Goal: Task Accomplishment & Management: Manage account settings

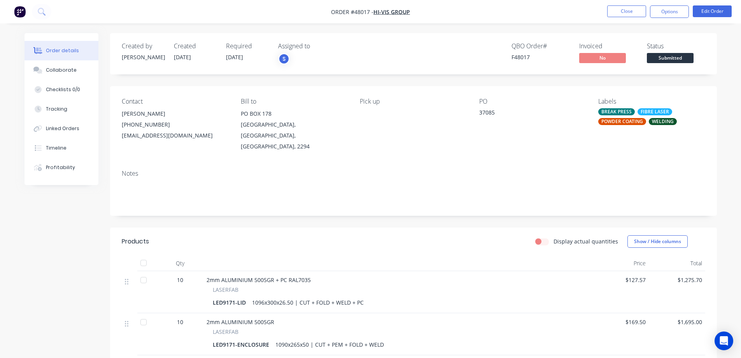
click at [104, 211] on div "Created by [PERSON_NAME] Created [DATE] Required [DATE] Assigned to S QBO Order…" at bounding box center [371, 254] width 693 height 443
click at [626, 10] on button "Close" at bounding box center [627, 11] width 39 height 12
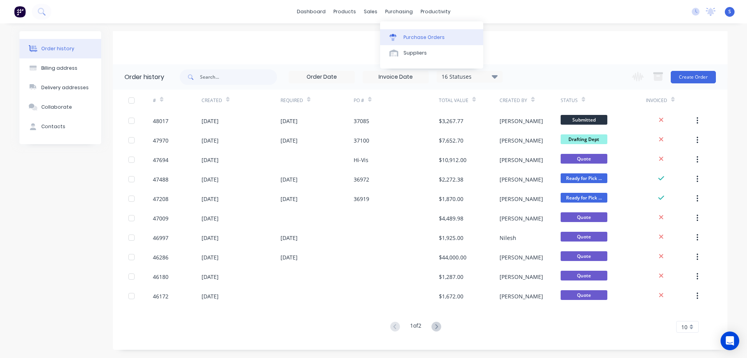
click at [431, 36] on div "Purchase Orders" at bounding box center [424, 37] width 41 height 7
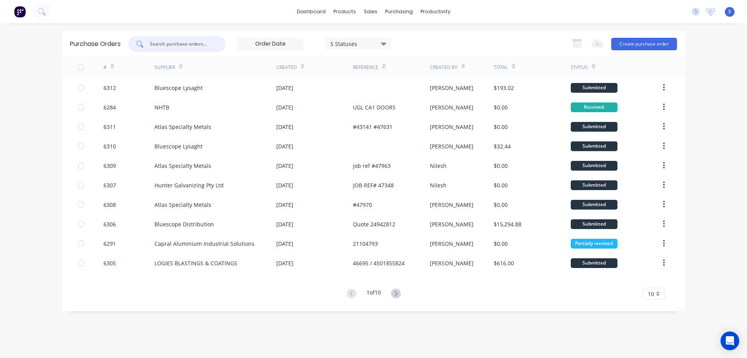
click at [177, 46] on input "text" at bounding box center [181, 44] width 65 height 8
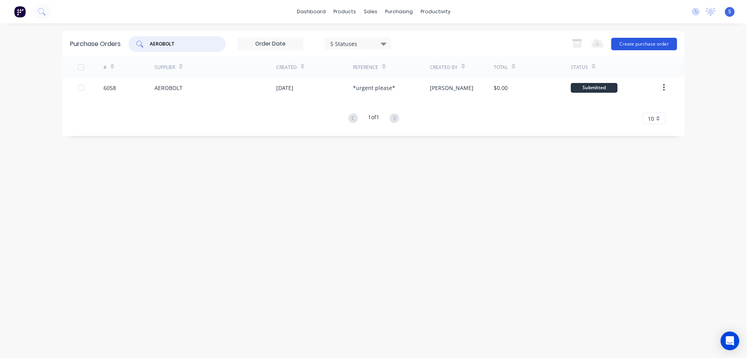
type input "AEROBOLT"
click at [645, 45] on button "Create purchase order" at bounding box center [644, 44] width 66 height 12
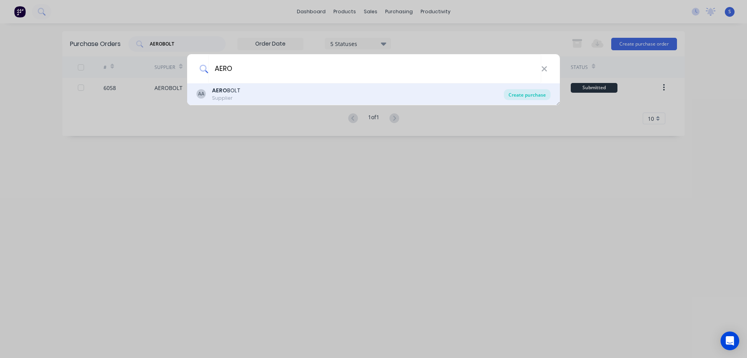
type input "AERO"
click at [536, 93] on div "Create purchase" at bounding box center [527, 94] width 47 height 11
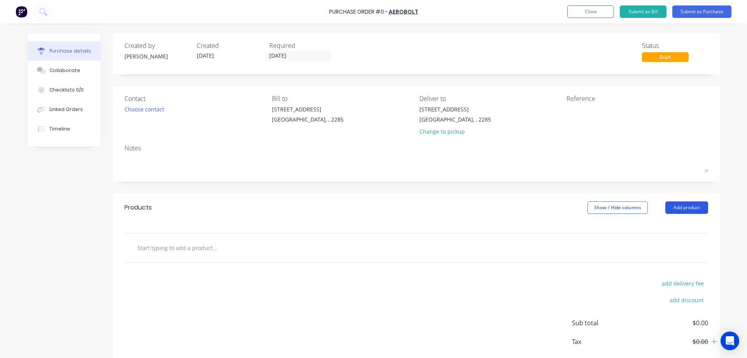
click at [683, 207] on button "Add product" at bounding box center [687, 207] width 43 height 12
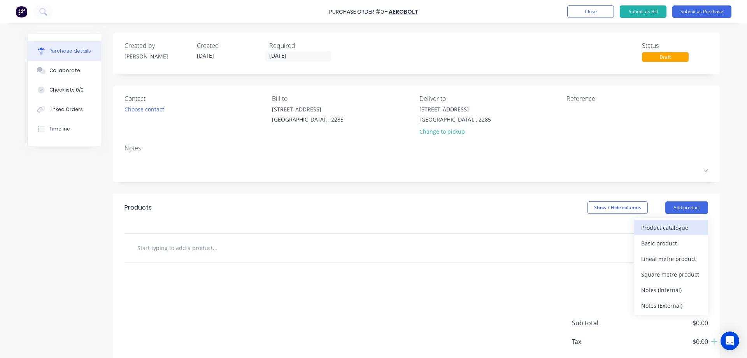
click at [646, 228] on div "Product catalogue" at bounding box center [671, 227] width 60 height 11
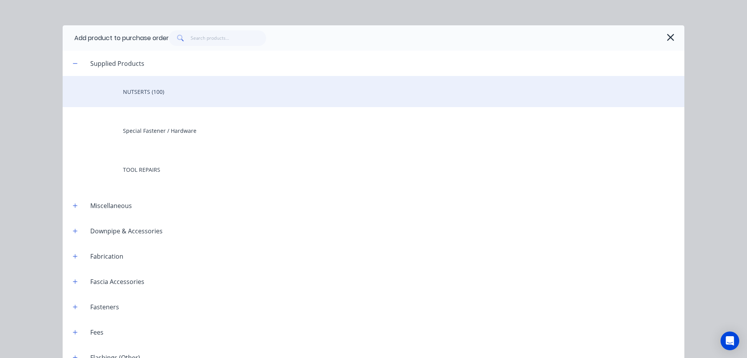
click at [149, 90] on div "NUTSERTS (100)" at bounding box center [374, 91] width 622 height 31
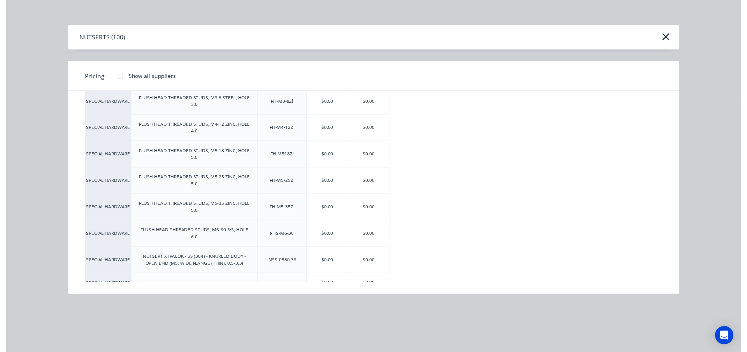
scroll to position [161, 0]
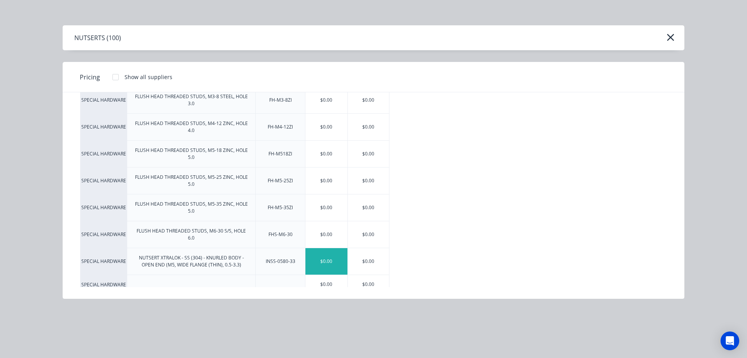
click at [322, 253] on div "$0.00" at bounding box center [327, 261] width 42 height 26
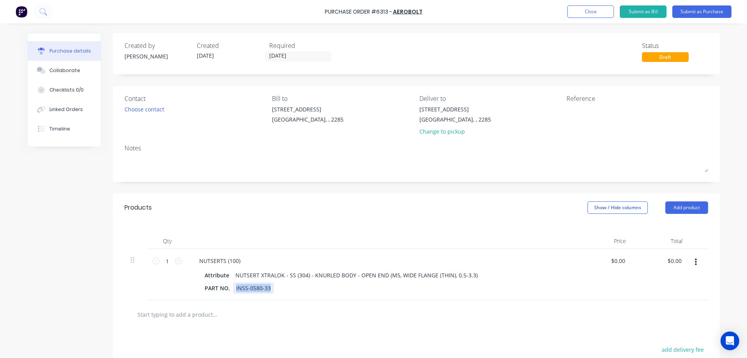
drag, startPoint x: 265, startPoint y: 288, endPoint x: 227, endPoint y: 304, distance: 41.7
click at [227, 305] on div "Products Show / Hide columns Add product Qty Price Total 1 1 NUTSERTS (100) Att…" at bounding box center [416, 324] width 607 height 263
paste div
click at [392, 276] on div "NUTSERT XTRALOK - SS (304) - KNURLED BODY - OPEN END (M5, WIDE FLANGE (THIN), 0…" at bounding box center [356, 274] width 249 height 11
drag, startPoint x: 304, startPoint y: 274, endPoint x: 293, endPoint y: 277, distance: 11.1
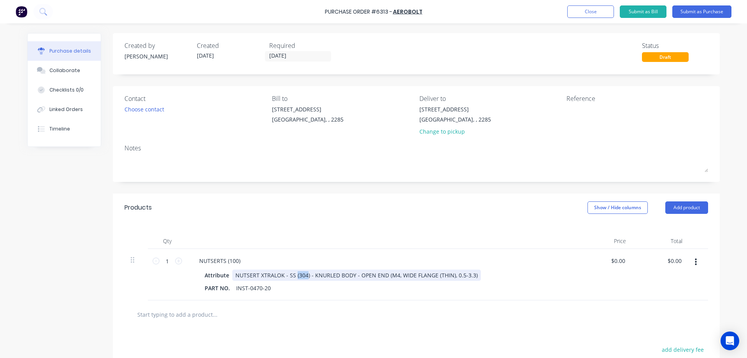
click at [293, 277] on div "NUTSERT XTRALOK - SS (304) - KNURLED BODY - OPEN END (M4, WIDE FLANGE (THIN), 0…" at bounding box center [356, 274] width 249 height 11
drag, startPoint x: 304, startPoint y: 275, endPoint x: 284, endPoint y: 280, distance: 20.4
click at [284, 280] on div "NUTSERT XTRALOK - SS (304) - KNURLED BODY - OPEN END (M4, WIDE FLANGE (THIN), 0…" at bounding box center [356, 274] width 249 height 11
click at [460, 275] on div "NUTSERT XTRALOK - STEEL- KNURLED BODY - OPEN END (M4, WIDE FLANGE (THIN), 0.5-3…" at bounding box center [353, 274] width 242 height 11
click at [467, 235] on div at bounding box center [381, 241] width 389 height 16
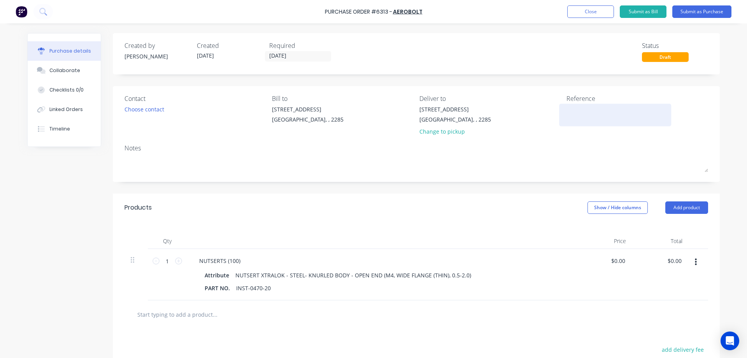
click at [583, 110] on textarea at bounding box center [615, 114] width 97 height 18
type textarea "#4817"
type textarea "x"
type textarea "#48017"
click at [575, 109] on textarea "#48017" at bounding box center [615, 114] width 97 height 18
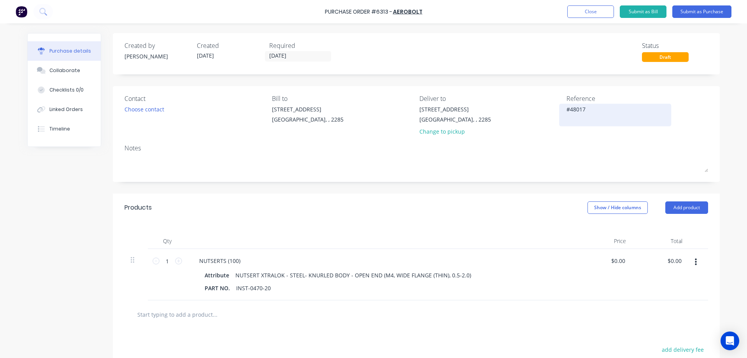
type textarea "x"
click at [575, 109] on textarea "#48017" at bounding box center [615, 114] width 97 height 18
type textarea "#48017"
type textarea "x"
type textarea "#48017"
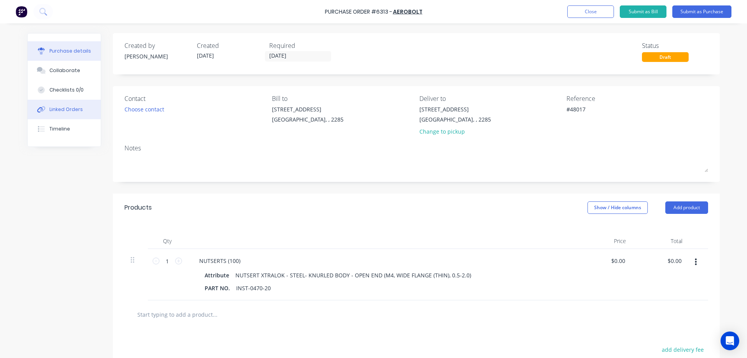
click at [60, 107] on div "Linked Orders" at bounding box center [65, 109] width 33 height 7
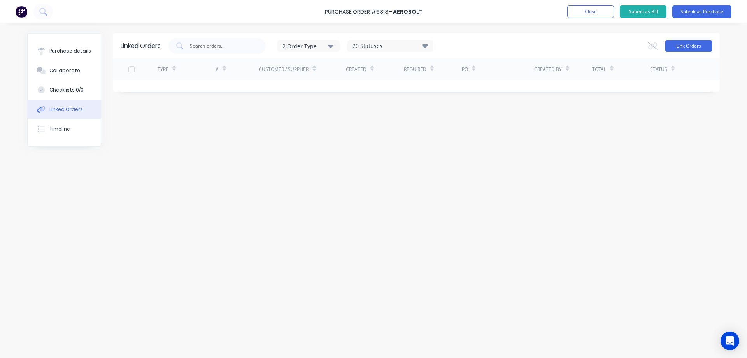
click at [695, 44] on button "Link Orders" at bounding box center [689, 46] width 47 height 12
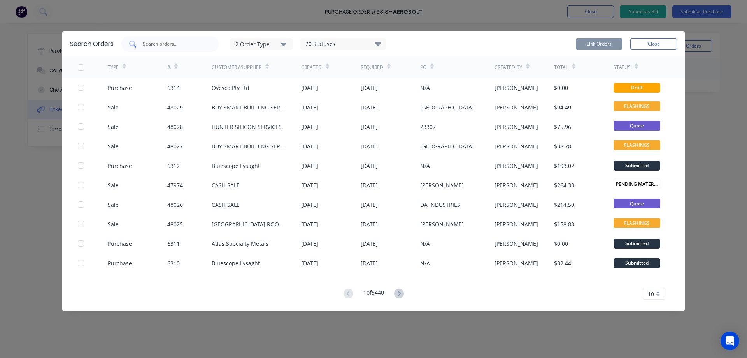
click at [192, 43] on input "text" at bounding box center [174, 44] width 65 height 8
paste input "48017"
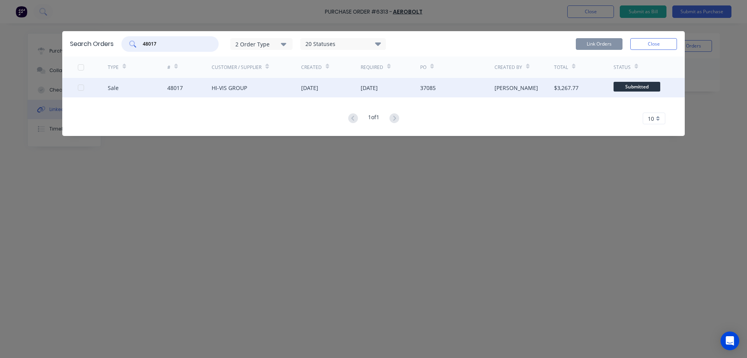
click at [80, 89] on div at bounding box center [81, 88] width 16 height 16
type input "48017"
click at [607, 47] on button "Link Orders" at bounding box center [599, 44] width 47 height 12
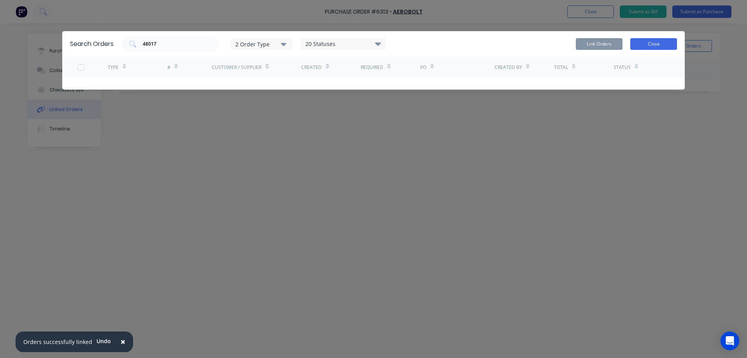
click at [656, 43] on button "Close" at bounding box center [654, 44] width 47 height 12
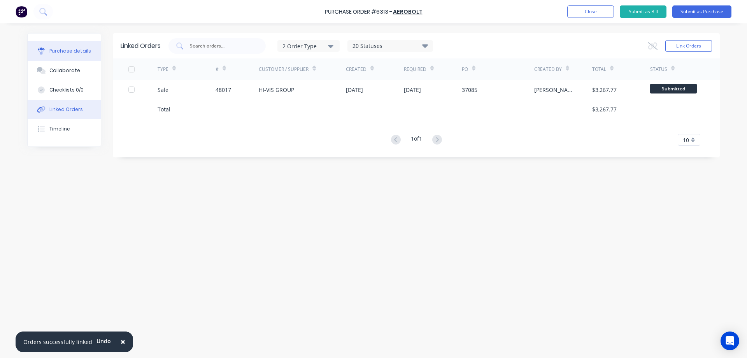
click at [61, 56] on button "Purchase details" at bounding box center [64, 50] width 73 height 19
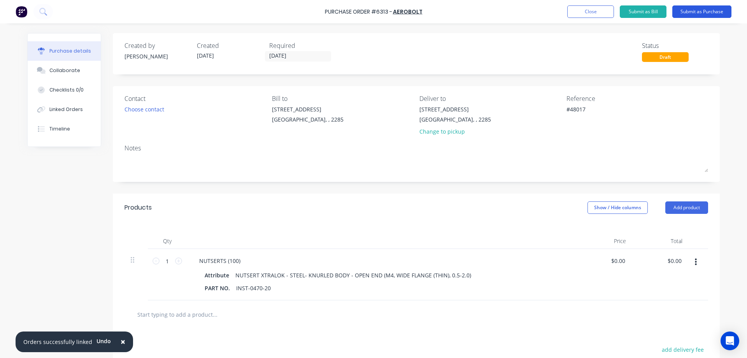
click at [699, 14] on button "Submit as Purchase" at bounding box center [702, 11] width 59 height 12
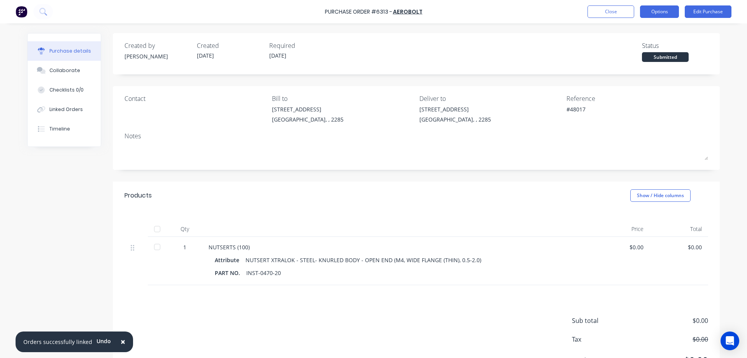
click at [652, 11] on button "Options" at bounding box center [659, 11] width 39 height 12
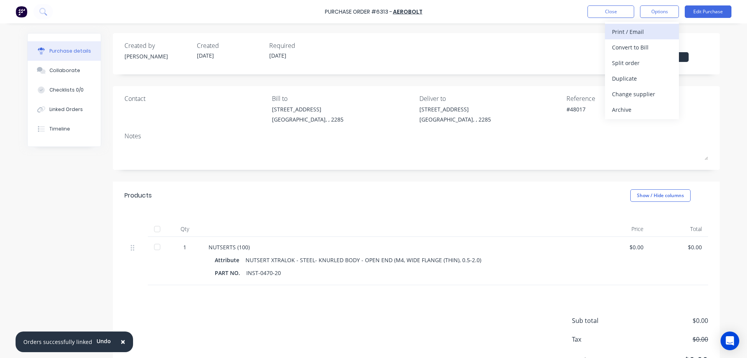
click at [634, 33] on div "Print / Email" at bounding box center [642, 31] width 60 height 11
click at [630, 61] on div "Without pricing" at bounding box center [642, 62] width 60 height 11
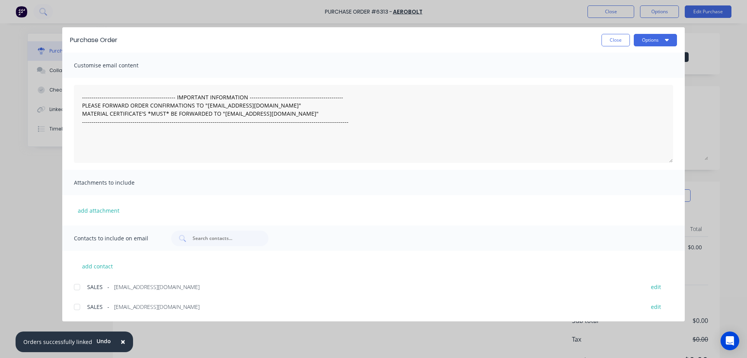
click at [660, 47] on div "Purchase Order Close Options" at bounding box center [373, 39] width 623 height 25
click at [661, 36] on button "Options" at bounding box center [655, 40] width 43 height 12
click at [643, 58] on div "Preview" at bounding box center [640, 59] width 60 height 11
click at [615, 39] on button "Close" at bounding box center [616, 40] width 28 height 12
type textarea "x"
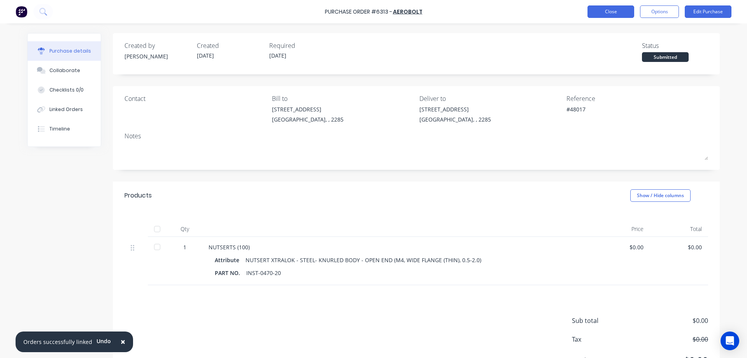
click at [615, 16] on button "Close" at bounding box center [611, 11] width 47 height 12
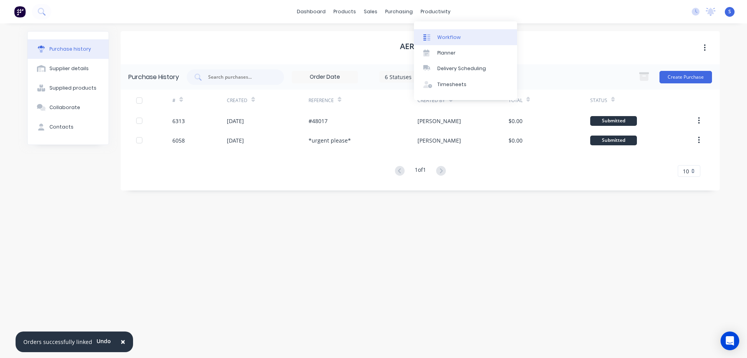
click at [471, 38] on link "Workflow" at bounding box center [465, 37] width 103 height 16
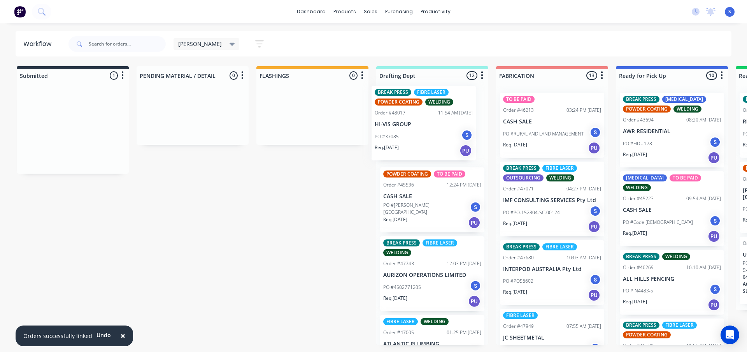
drag, startPoint x: 49, startPoint y: 148, endPoint x: 402, endPoint y: 141, distance: 353.5
click at [402, 141] on div "Submitted 1 Sort By Created date Required date Order number Customer name Most …" at bounding box center [643, 205] width 1298 height 279
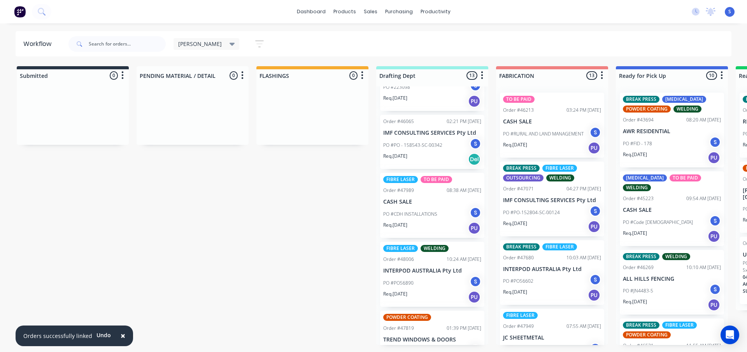
scroll to position [311, 0]
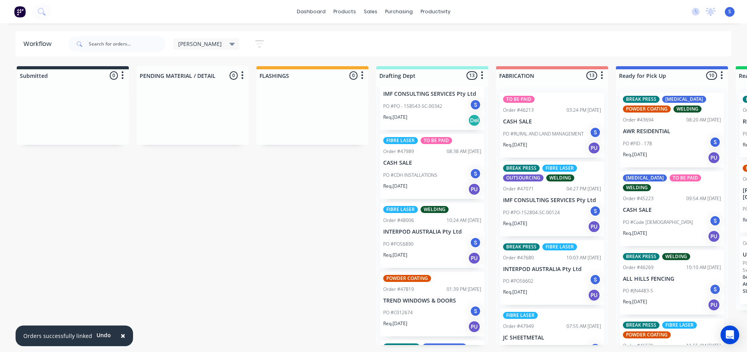
click at [433, 250] on div "PO #PO56890 S" at bounding box center [432, 244] width 98 height 15
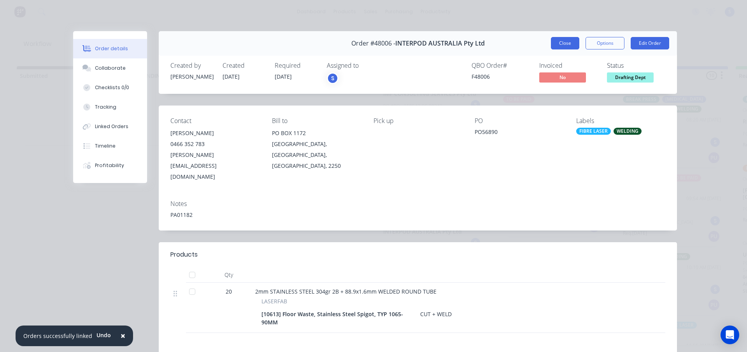
click at [552, 45] on button "Close" at bounding box center [565, 43] width 28 height 12
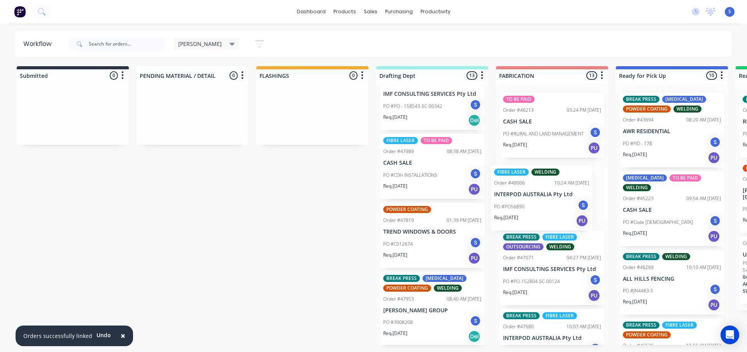
drag, startPoint x: 417, startPoint y: 247, endPoint x: 530, endPoint y: 207, distance: 119.8
click at [530, 207] on div "Submitted 0 Sort By Created date Required date Order number Customer name Most …" at bounding box center [643, 205] width 1298 height 279
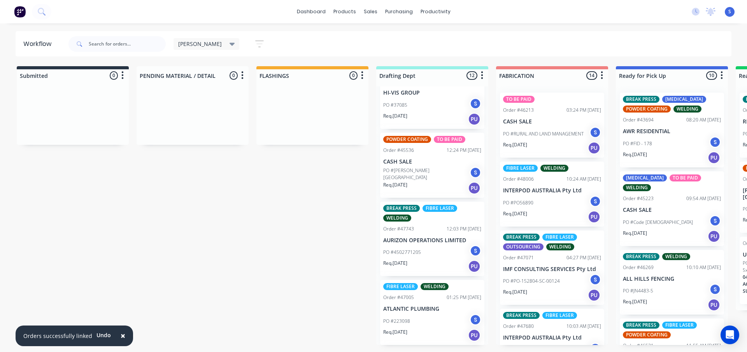
scroll to position [0, 0]
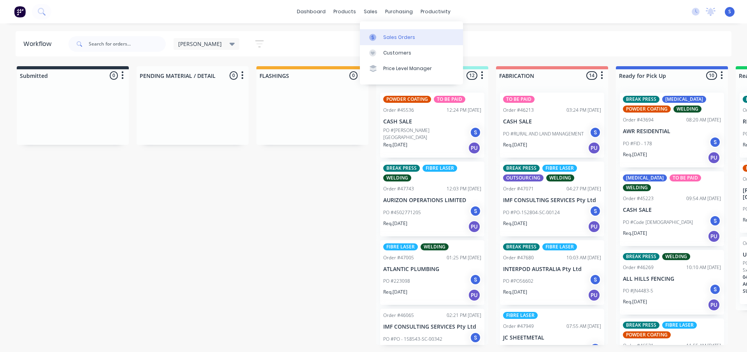
click at [400, 39] on div "Sales Orders" at bounding box center [399, 37] width 32 height 7
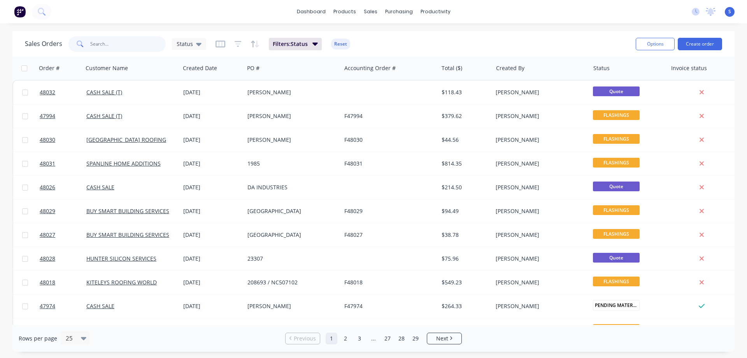
click at [117, 46] on input "text" at bounding box center [128, 44] width 76 height 16
click at [393, 37] on div "Sales Orders" at bounding box center [399, 37] width 32 height 7
click at [717, 45] on button "Create order" at bounding box center [700, 44] width 44 height 12
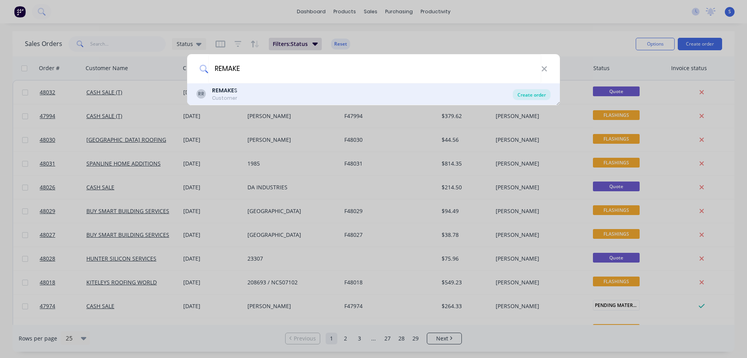
type input "REMAKE"
click at [536, 95] on div "Create order" at bounding box center [532, 94] width 38 height 11
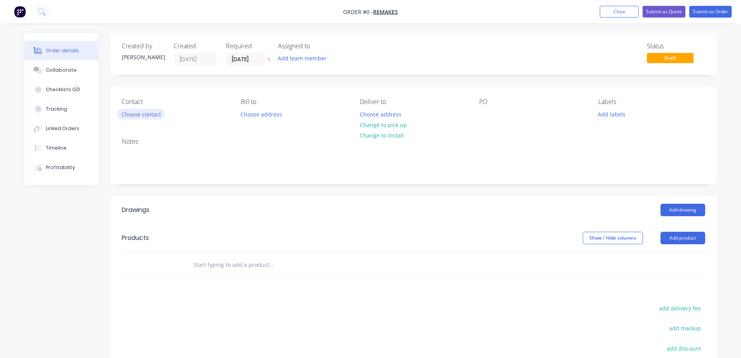
click at [149, 118] on button "Choose contact" at bounding box center [141, 114] width 48 height 11
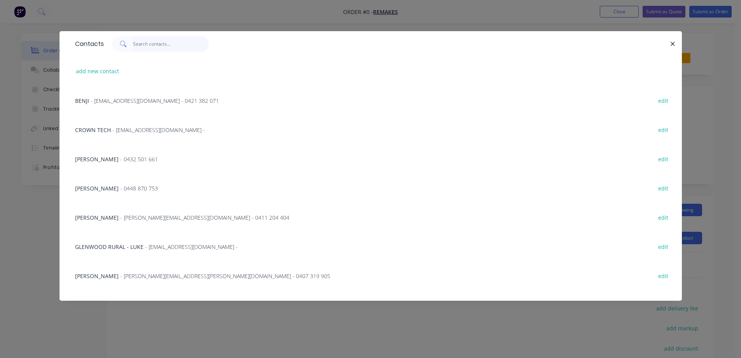
click at [151, 45] on input "text" at bounding box center [171, 44] width 76 height 16
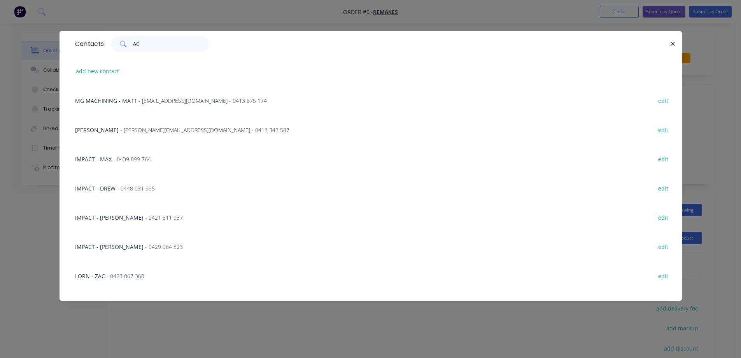
type input "A"
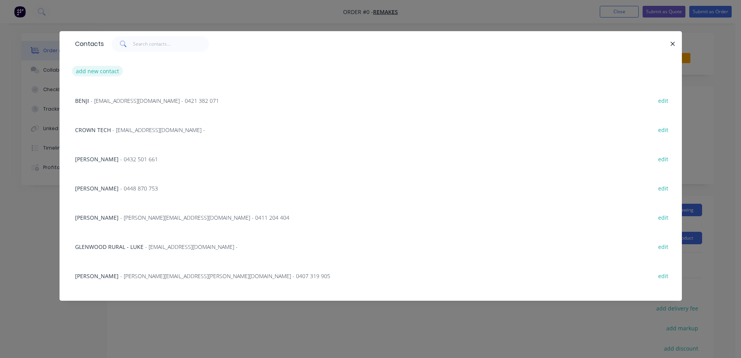
click at [82, 68] on button "add new contact" at bounding box center [97, 71] width 51 height 11
select select "AU"
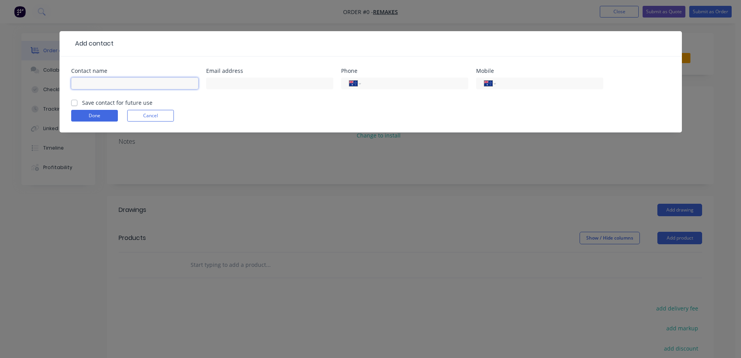
click at [121, 82] on input "text" at bounding box center [134, 83] width 127 height 12
paste input "[PERSON_NAME]"
type input "[PERSON_NAME]"
click at [82, 103] on label "Save contact for future use" at bounding box center [117, 102] width 70 height 8
click at [75, 103] on input "Save contact for future use" at bounding box center [74, 101] width 6 height 7
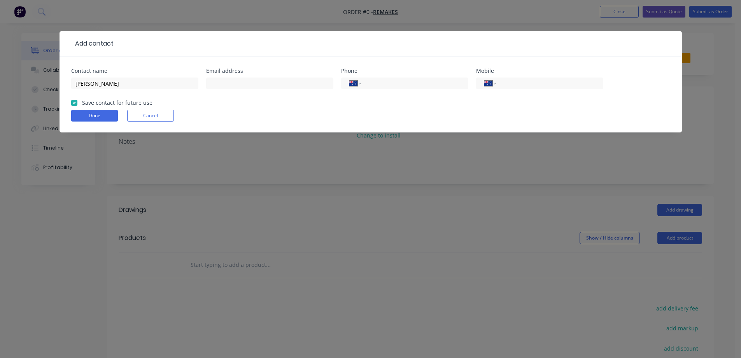
checkbox input "true"
click at [226, 86] on input "text" at bounding box center [269, 83] width 127 height 12
paste input "[PERSON_NAME][EMAIL_ADDRESS][DOMAIN_NAME]"
type input "[PERSON_NAME][EMAIL_ADDRESS][DOMAIN_NAME]"
click at [432, 84] on input "tel" at bounding box center [413, 83] width 93 height 9
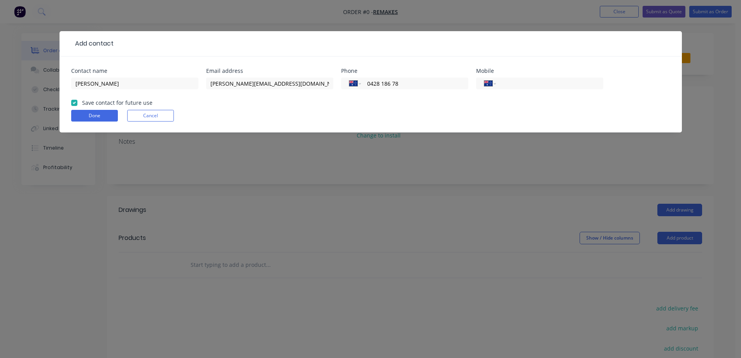
type input "0428 186 787"
drag, startPoint x: 418, startPoint y: 84, endPoint x: 240, endPoint y: 112, distance: 180.0
click at [253, 108] on form "Contact name [PERSON_NAME] Email address [PERSON_NAME][EMAIL_ADDRESS][DOMAIN_NA…" at bounding box center [370, 100] width 599 height 64
click at [533, 83] on input "tel" at bounding box center [548, 83] width 93 height 9
paste input "0428 186 787"
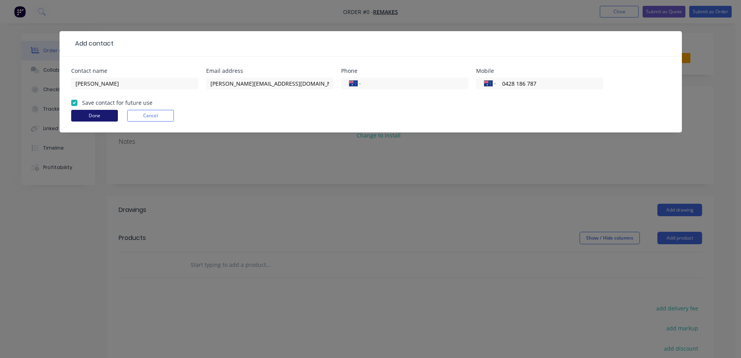
type input "0428 186 787"
click at [106, 112] on button "Done" at bounding box center [94, 116] width 47 height 12
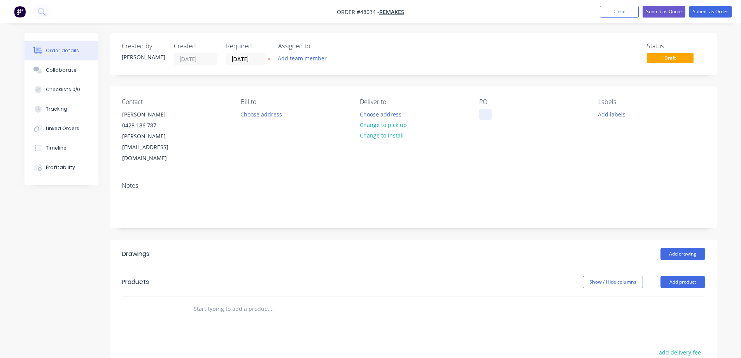
click at [483, 112] on div at bounding box center [485, 114] width 12 height 11
click at [296, 62] on button "Add team member" at bounding box center [302, 58] width 57 height 11
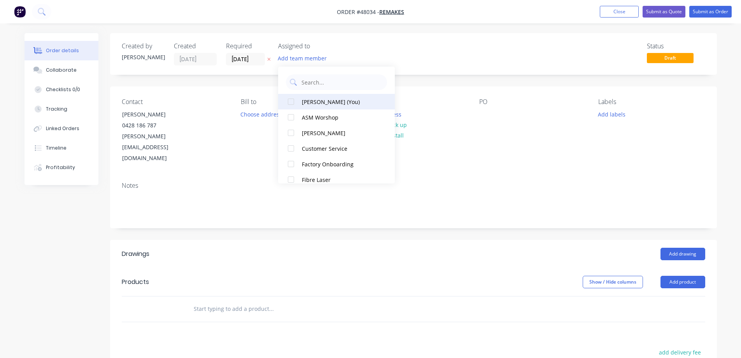
click at [292, 102] on div at bounding box center [291, 102] width 16 height 16
click at [257, 57] on input "[DATE]" at bounding box center [246, 59] width 38 height 12
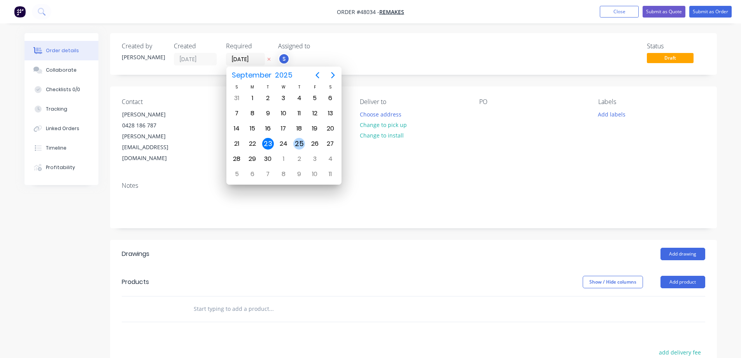
click at [297, 143] on div "25" at bounding box center [299, 144] width 12 height 12
type input "[DATE]"
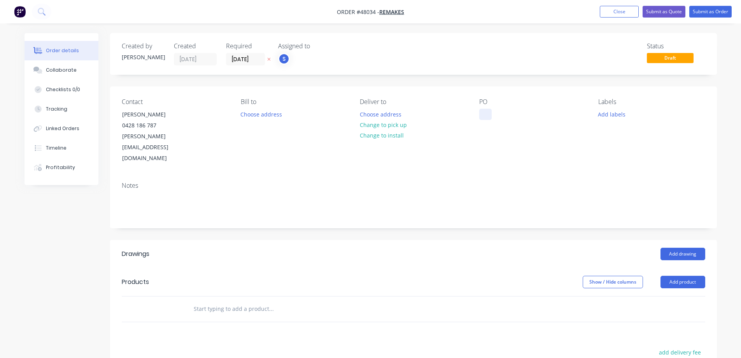
click at [484, 114] on div at bounding box center [485, 114] width 12 height 11
click at [615, 115] on button "Add labels" at bounding box center [612, 114] width 36 height 11
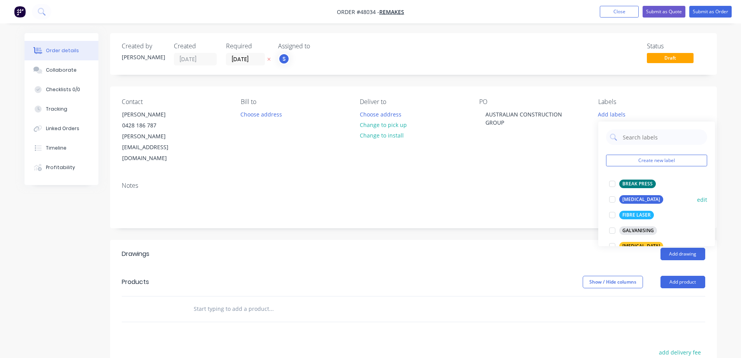
click at [615, 198] on div at bounding box center [613, 199] width 16 height 16
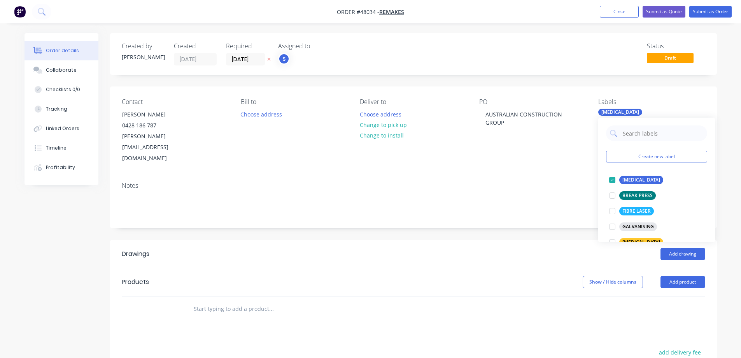
click at [441, 240] on header "Drawings Add drawing" at bounding box center [413, 254] width 607 height 28
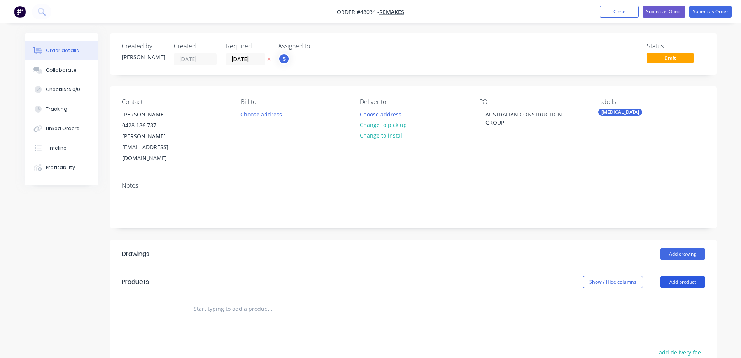
click at [687, 276] on button "Add product" at bounding box center [683, 282] width 45 height 12
click at [655, 296] on div "Product catalogue" at bounding box center [669, 301] width 60 height 11
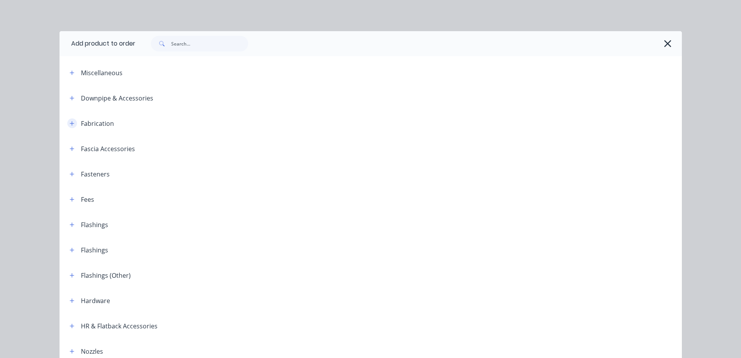
click at [72, 122] on button "button" at bounding box center [72, 123] width 10 height 10
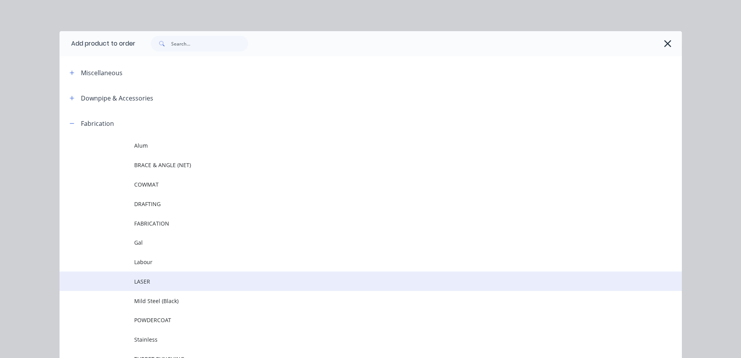
click at [142, 283] on span "LASER" at bounding box center [353, 281] width 438 height 8
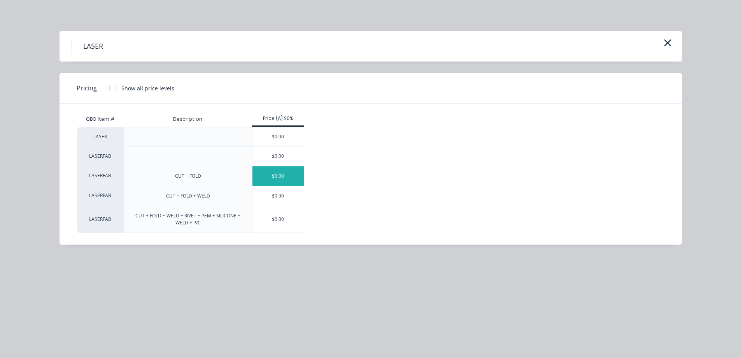
click at [279, 171] on div "$0.00" at bounding box center [279, 175] width 52 height 19
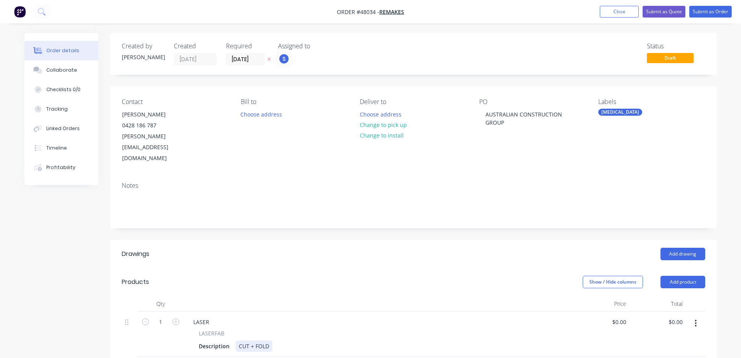
click at [274, 340] on div "Description CUT + FOLD" at bounding box center [377, 345] width 363 height 11
paste div
click at [201, 316] on div "LASER" at bounding box center [201, 321] width 28 height 11
paste div
drag, startPoint x: 274, startPoint y: 316, endPoint x: 192, endPoint y: 318, distance: 81.8
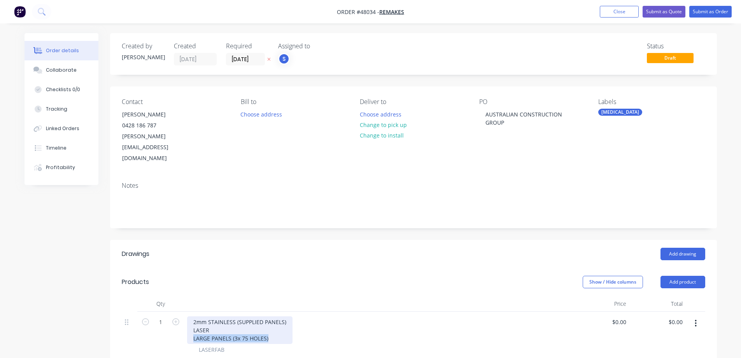
click at [192, 318] on div "2mm STAINLESS (SUPPLIED PANELS) LASER LARGE PANELS (3x 75 HOLES)" at bounding box center [239, 330] width 105 height 28
click at [204, 339] on div "2mm STAINLESS (SUPPLIED PANELS) LASER LASERFAB Description 950X573 | CUT HOLES …" at bounding box center [378, 337] width 389 height 53
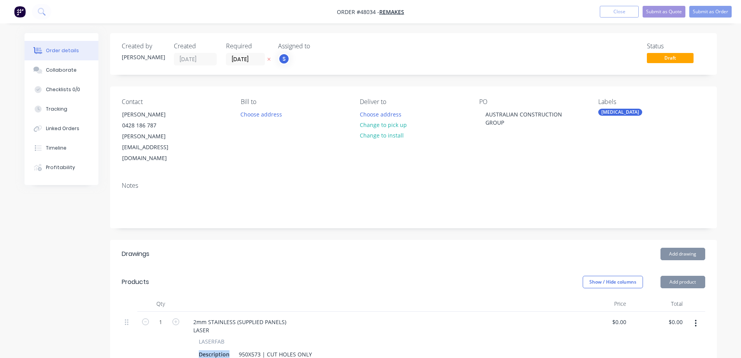
click at [204, 339] on div "2mm STAINLESS (SUPPLIED PANELS) LASER LASERFAB Description 950X573 | CUT HOLES …" at bounding box center [378, 337] width 389 height 53
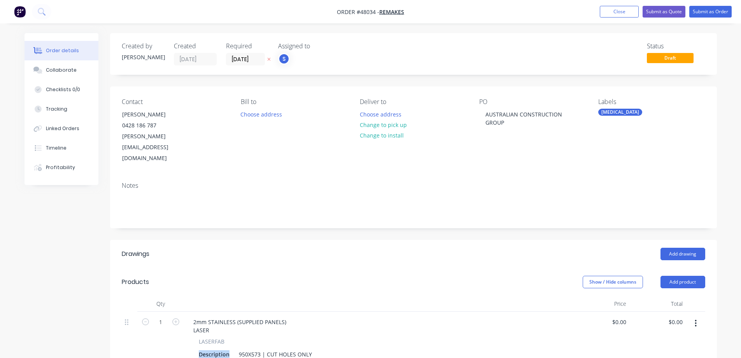
paste div
click at [254, 348] on div "LARGE PANELS (3x 75 HOLES)" at bounding box center [238, 353] width 84 height 11
drag, startPoint x: 215, startPoint y: 313, endPoint x: 165, endPoint y: 317, distance: 49.6
click at [170, 316] on div "1 2mm STAINLESS (SUPPLIED PANELS) LASER LASERFAB LARGE PANELS (3x 111 HOLES) 95…" at bounding box center [414, 337] width 584 height 53
click at [622, 316] on input "0" at bounding box center [621, 321] width 18 height 11
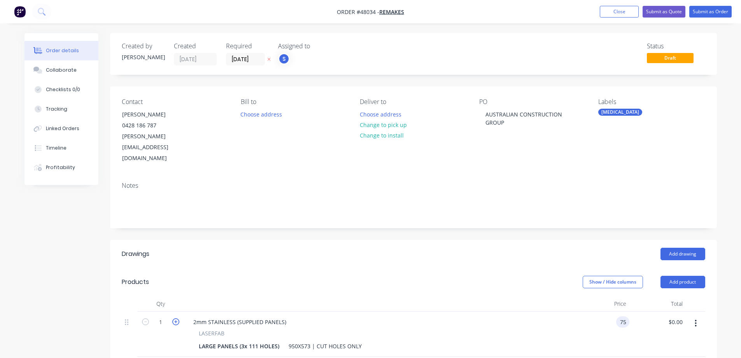
type input "$75.00"
click at [174, 318] on icon "button" at bounding box center [175, 321] width 7 height 7
type input "2"
type input "$150.00"
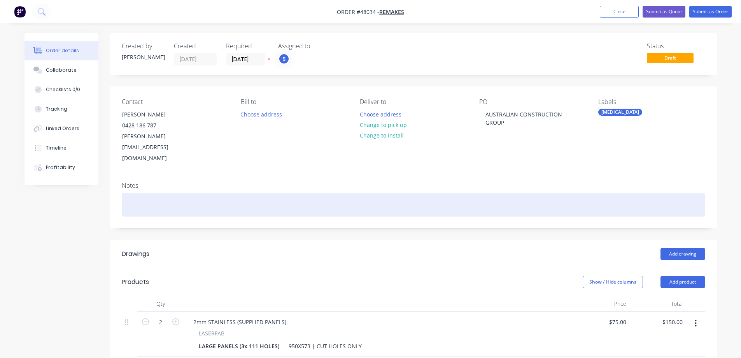
click at [225, 193] on div at bounding box center [414, 205] width 584 height 24
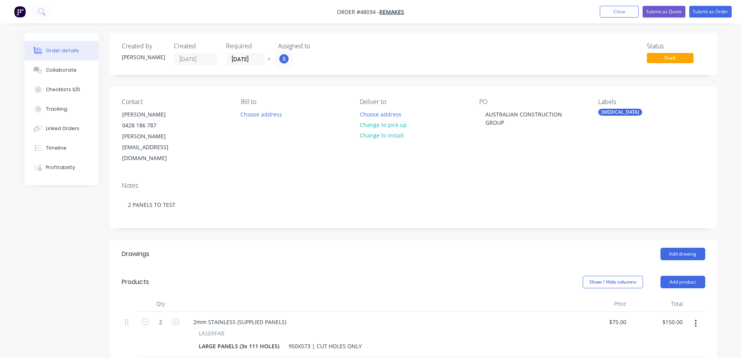
click at [60, 217] on div "Created by [PERSON_NAME] Created [DATE] Required [DATE] Assigned to S Status Dr…" at bounding box center [371, 298] width 693 height 530
click at [381, 129] on button "Change to pick up" at bounding box center [383, 124] width 55 height 11
click at [712, 12] on button "Submit as Order" at bounding box center [711, 12] width 42 height 12
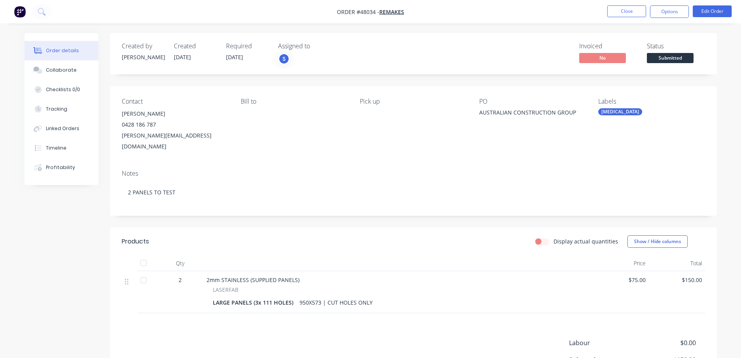
click at [679, 51] on div "Submitted" at bounding box center [670, 45] width 28 height 15
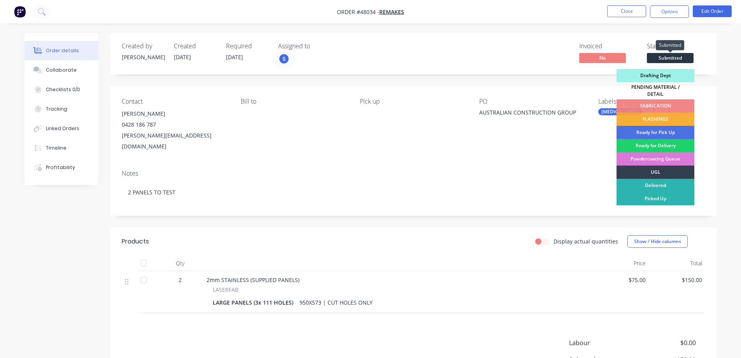
click at [678, 60] on span "Submitted" at bounding box center [670, 58] width 47 height 10
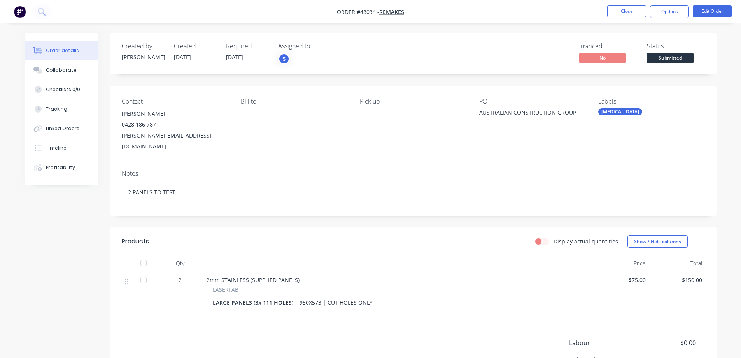
click at [655, 52] on div "Status Submitted" at bounding box center [676, 53] width 58 height 23
click at [664, 60] on span "Submitted" at bounding box center [670, 58] width 47 height 10
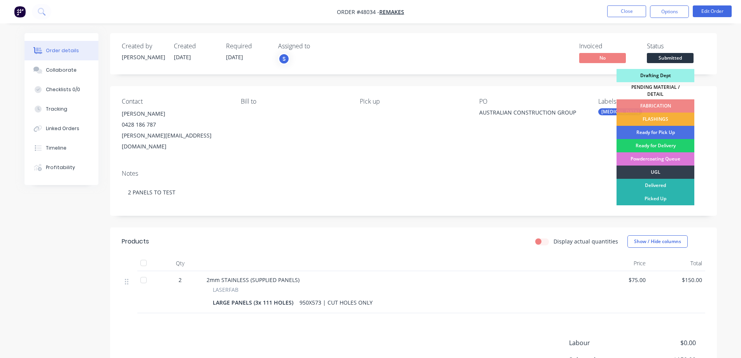
click at [662, 79] on div "Drafting Dept" at bounding box center [656, 75] width 78 height 13
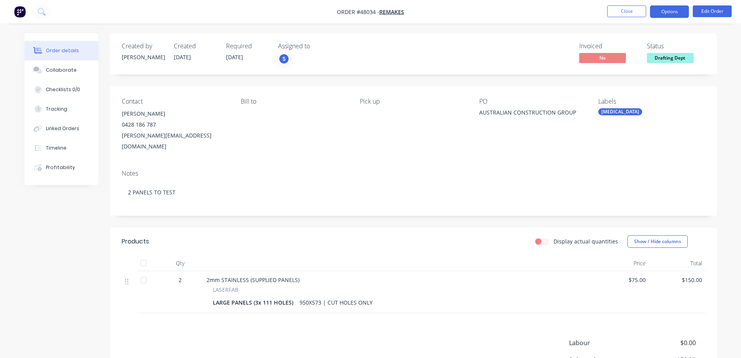
click at [672, 16] on button "Options" at bounding box center [669, 11] width 39 height 12
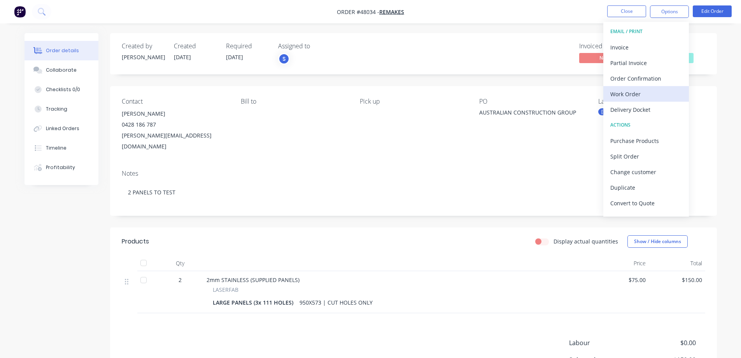
click at [628, 91] on div "Work Order" at bounding box center [647, 93] width 72 height 11
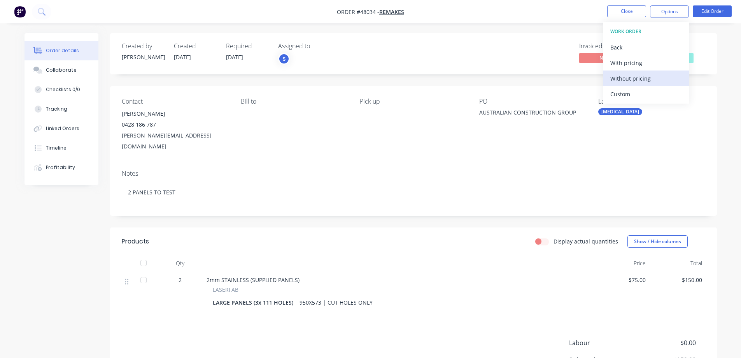
click at [627, 82] on div "Without pricing" at bounding box center [647, 78] width 72 height 11
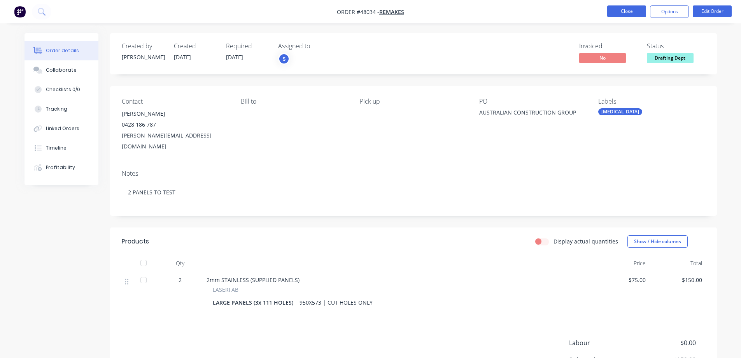
click at [631, 14] on button "Close" at bounding box center [627, 11] width 39 height 12
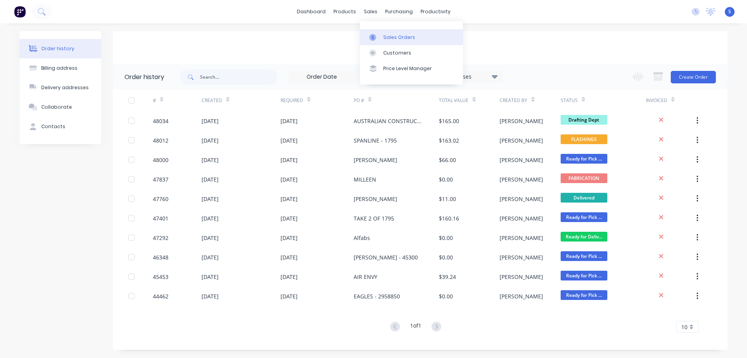
click at [388, 36] on div "Sales Orders" at bounding box center [399, 37] width 32 height 7
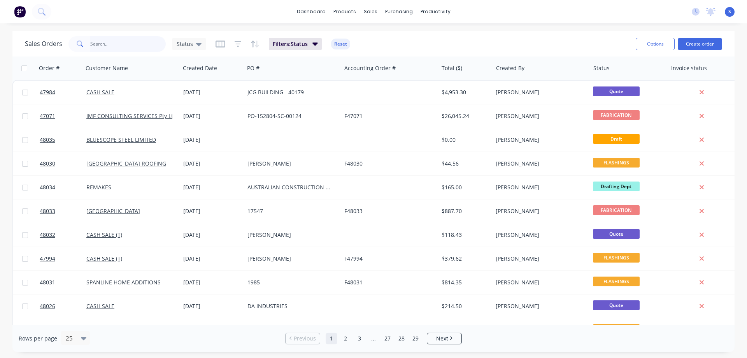
click at [115, 47] on input "text" at bounding box center [128, 44] width 76 height 16
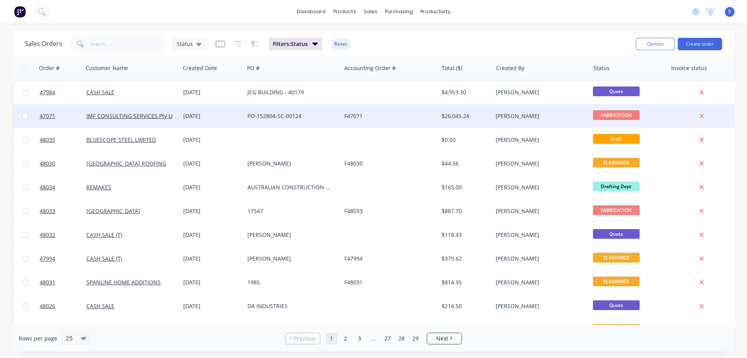
click at [272, 115] on div "PO-152804-SC-00124" at bounding box center [291, 116] width 86 height 8
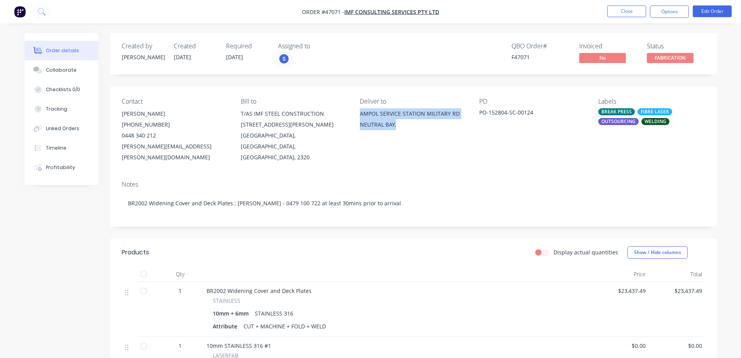
drag, startPoint x: 407, startPoint y: 123, endPoint x: 361, endPoint y: 112, distance: 47.2
click at [361, 112] on div "AMPOL SERVICE STATION [GEOGRAPHIC_DATA]," at bounding box center [413, 120] width 107 height 25
click at [618, 12] on button "Close" at bounding box center [627, 11] width 39 height 12
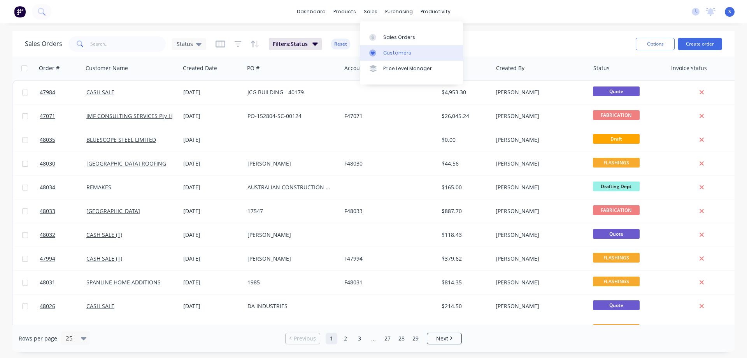
click at [384, 53] on div "Customers" at bounding box center [397, 52] width 28 height 7
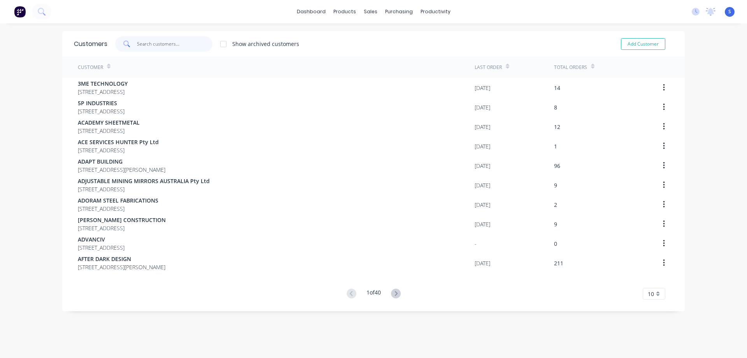
click at [146, 44] on input "text" at bounding box center [175, 44] width 76 height 16
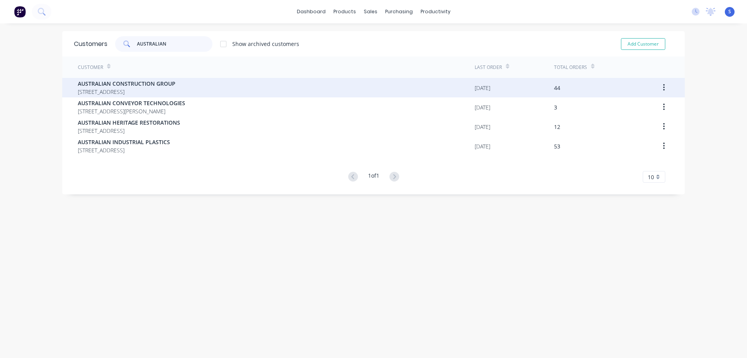
type input "AUSTRALIAN"
click at [166, 85] on span "AUSTRALIAN CONSTRUCTION GROUP" at bounding box center [127, 83] width 98 height 8
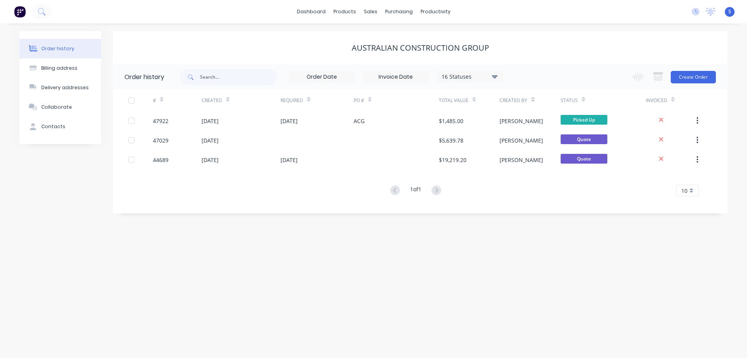
click at [455, 75] on div "16 Statuses" at bounding box center [469, 76] width 65 height 9
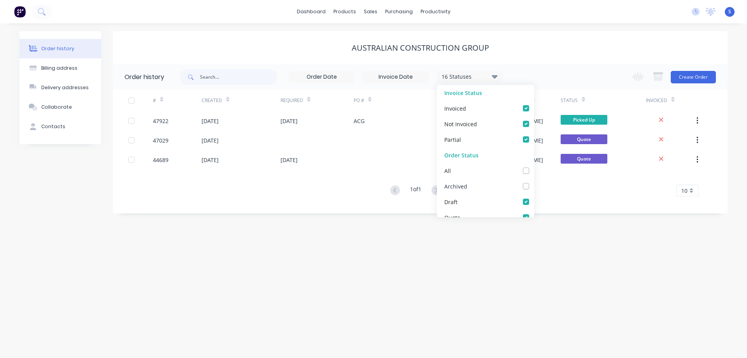
click at [534, 182] on label at bounding box center [534, 182] width 0 height 0
click at [534, 186] on input "checkbox" at bounding box center [537, 185] width 6 height 7
checkbox input "true"
click at [320, 233] on div "Order history Billing address Delivery addresses Collaborate Contacts AUSTRALIA…" at bounding box center [373, 190] width 747 height 334
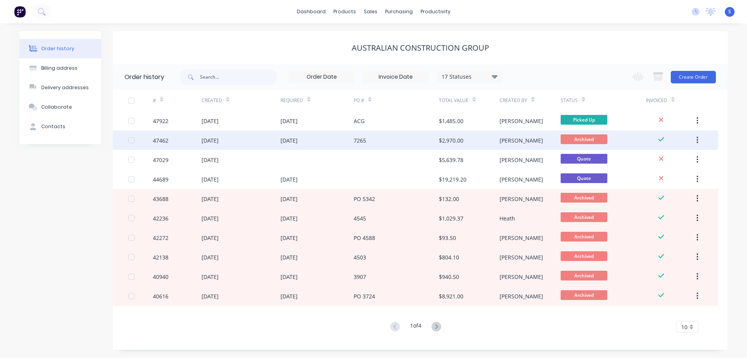
click at [395, 139] on div "7265" at bounding box center [396, 139] width 85 height 19
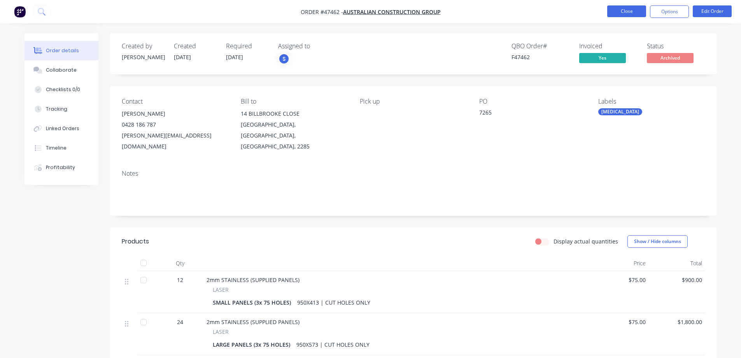
click at [615, 11] on button "Close" at bounding box center [627, 11] width 39 height 12
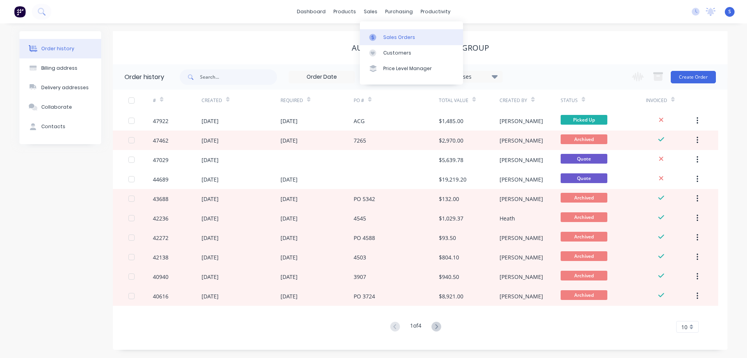
click at [404, 34] on div "Sales Orders" at bounding box center [399, 37] width 32 height 7
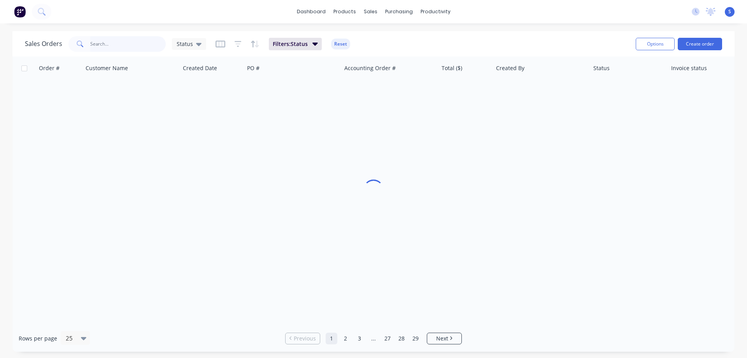
click at [104, 45] on input "text" at bounding box center [128, 44] width 76 height 16
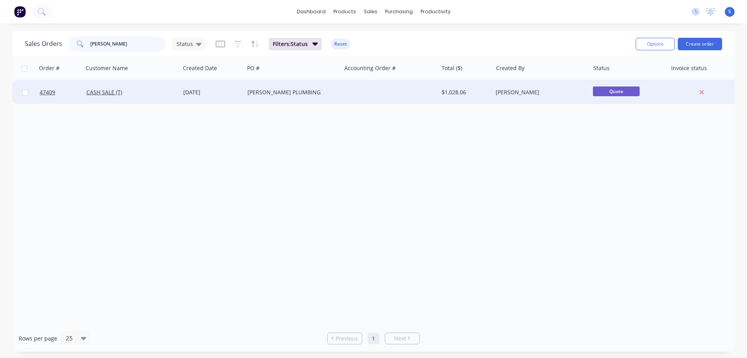
type input "[PERSON_NAME]"
click at [330, 90] on div "[PERSON_NAME] PLUMBING" at bounding box center [291, 92] width 86 height 8
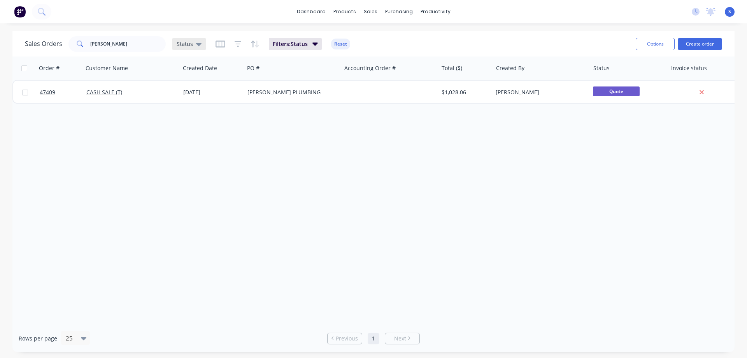
click at [193, 40] on div "Status" at bounding box center [189, 43] width 25 height 7
click at [311, 45] on button "Filters: Status" at bounding box center [295, 44] width 53 height 12
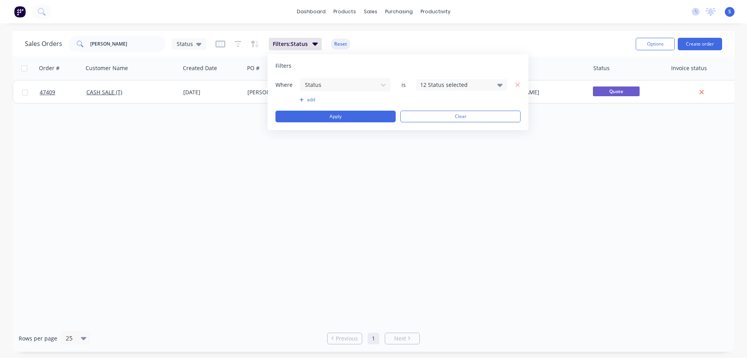
click at [441, 84] on div "12 Status selected" at bounding box center [455, 85] width 70 height 8
click at [436, 147] on div at bounding box center [429, 143] width 16 height 16
click at [566, 43] on div "Sales Orders [PERSON_NAME] Status Filters: Status Reset" at bounding box center [327, 43] width 605 height 19
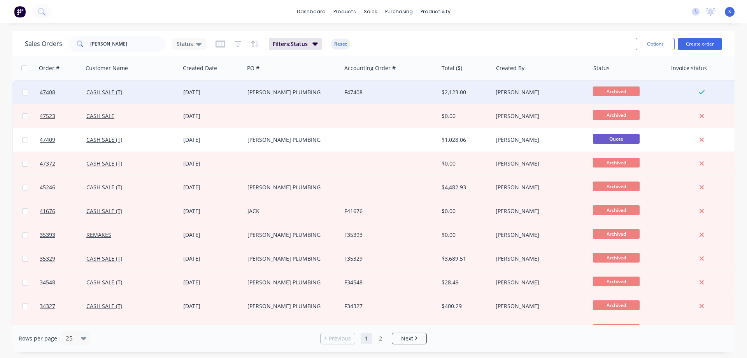
click at [330, 97] on div "[PERSON_NAME] PLUMBING" at bounding box center [292, 92] width 97 height 23
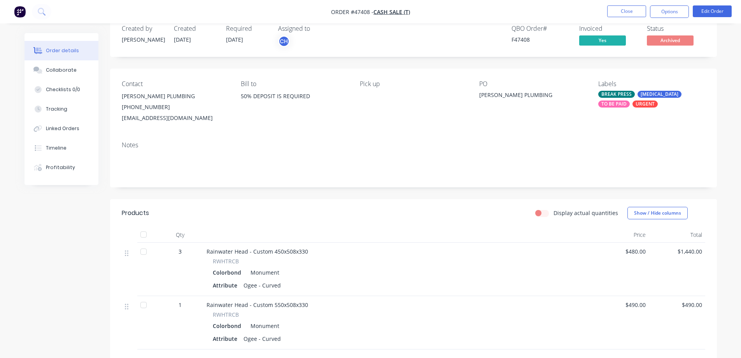
scroll to position [14, 0]
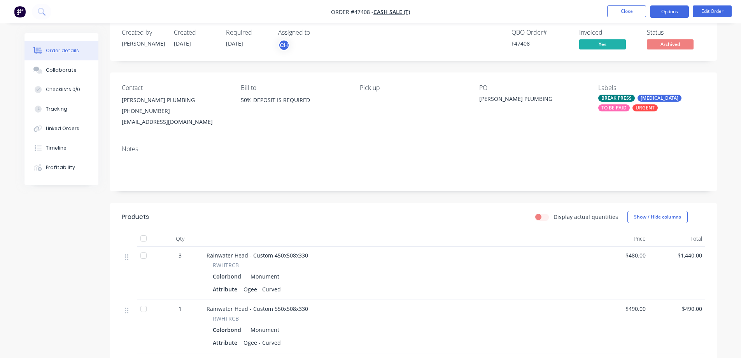
click at [666, 11] on button "Options" at bounding box center [669, 11] width 39 height 12
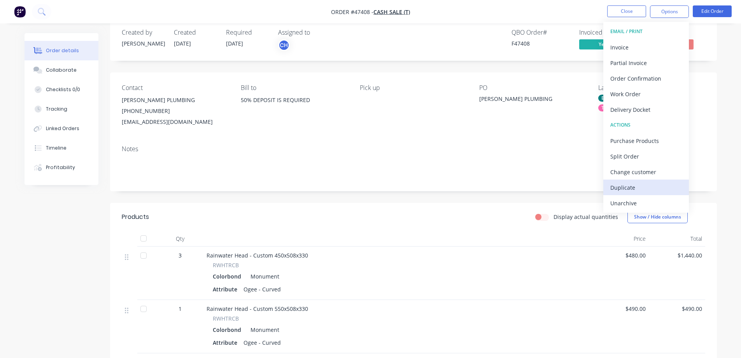
click at [638, 189] on div "Duplicate" at bounding box center [647, 187] width 72 height 11
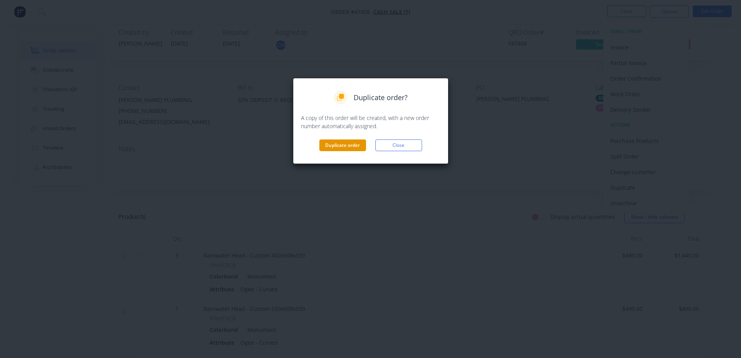
click at [345, 145] on button "Duplicate order" at bounding box center [343, 145] width 47 height 12
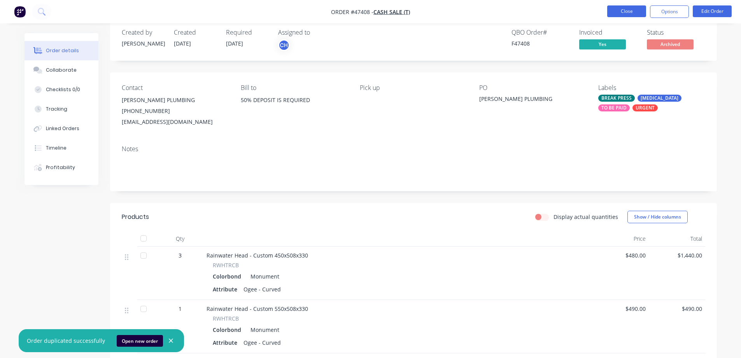
click at [631, 10] on button "Close" at bounding box center [627, 11] width 39 height 12
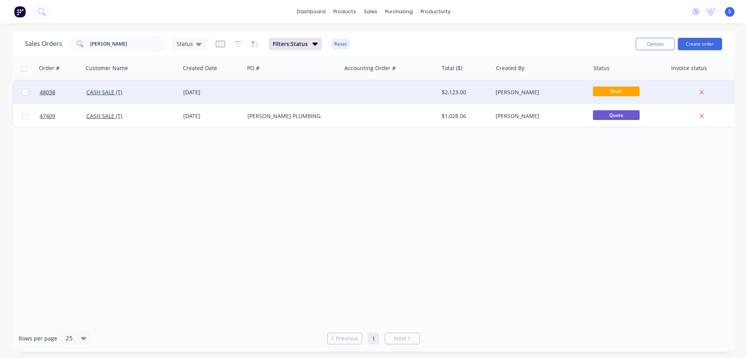
click at [228, 100] on div "[DATE]" at bounding box center [212, 92] width 64 height 23
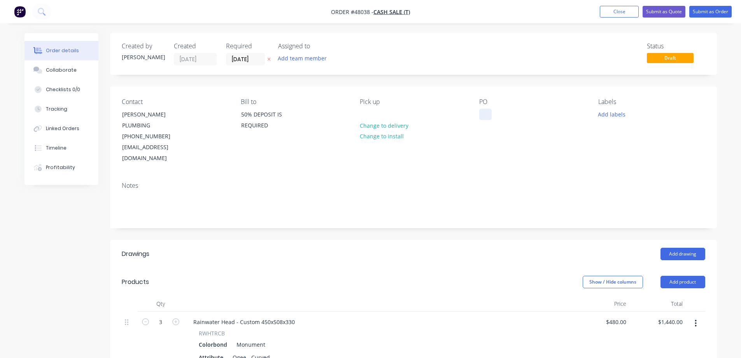
click at [490, 112] on div at bounding box center [485, 114] width 12 height 11
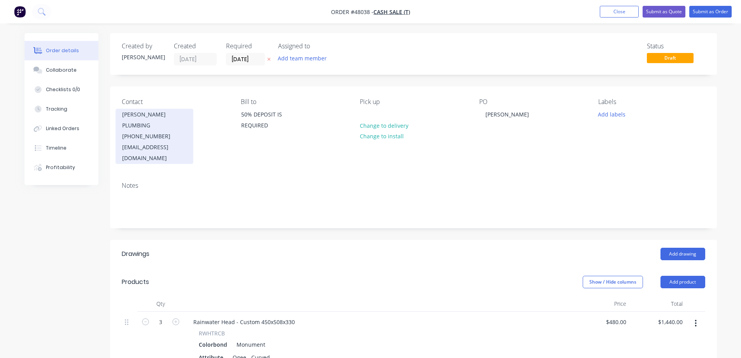
click at [185, 142] on div "[EMAIL_ADDRESS][DOMAIN_NAME]" at bounding box center [154, 153] width 65 height 22
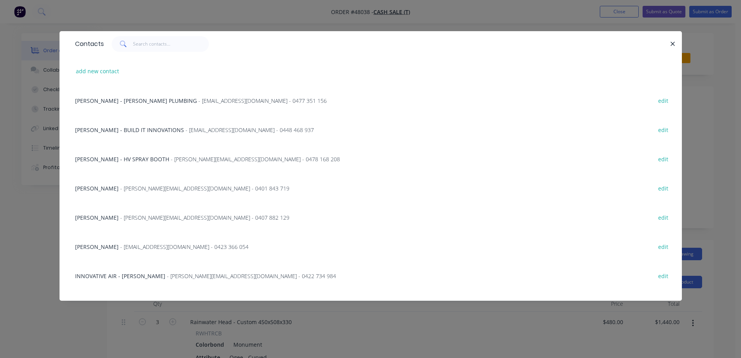
click at [675, 44] on icon "button" at bounding box center [673, 43] width 5 height 7
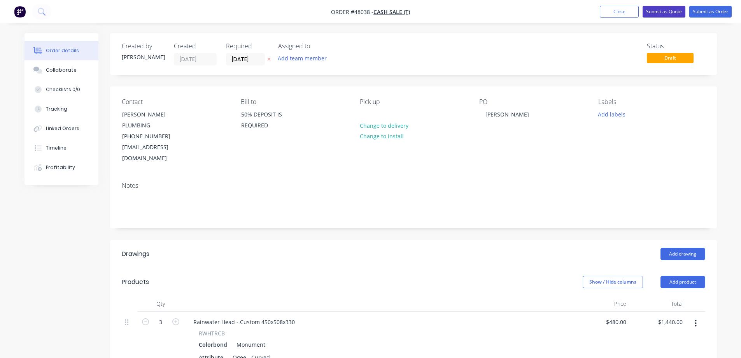
click at [676, 14] on button "Submit as Quote" at bounding box center [664, 12] width 43 height 12
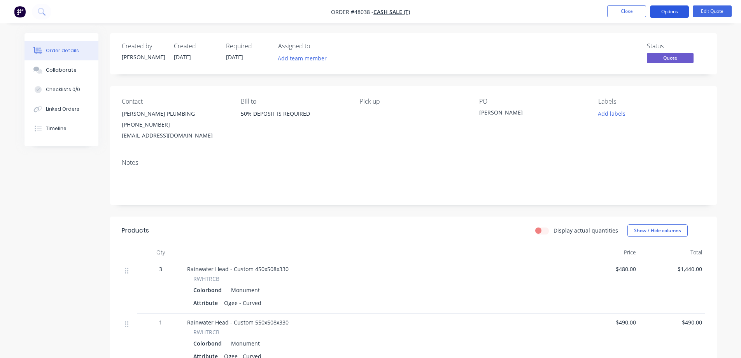
click at [676, 12] on button "Options" at bounding box center [669, 11] width 39 height 12
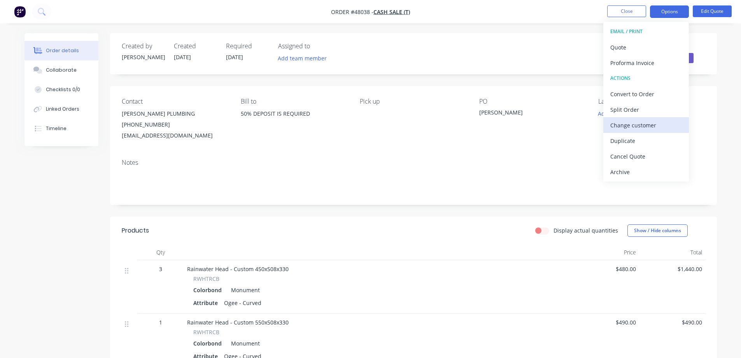
click at [639, 125] on div "Change customer" at bounding box center [647, 124] width 72 height 11
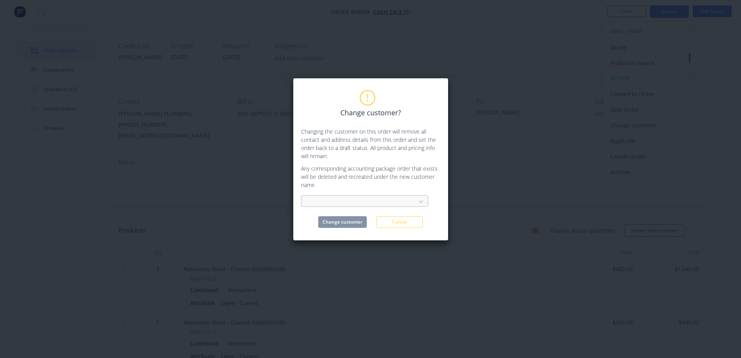
click at [358, 205] on div at bounding box center [360, 202] width 104 height 10
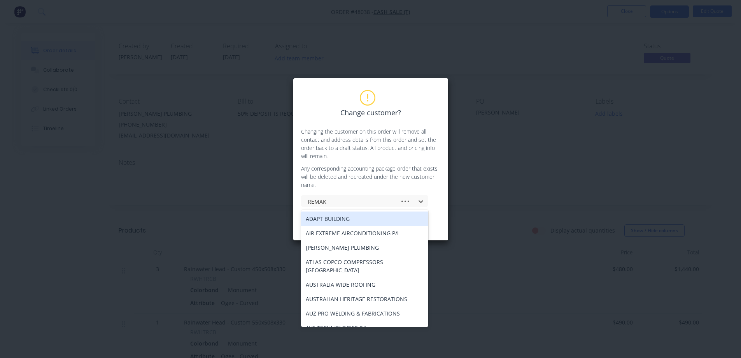
type input "REMAKE"
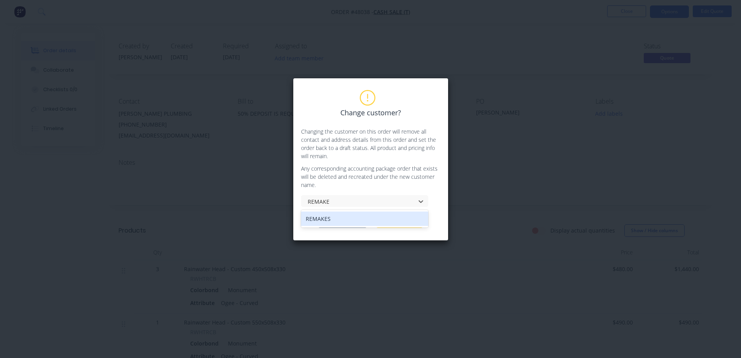
click at [339, 219] on div "REMAKES" at bounding box center [364, 218] width 127 height 14
click at [337, 223] on button "Change customer" at bounding box center [342, 222] width 49 height 12
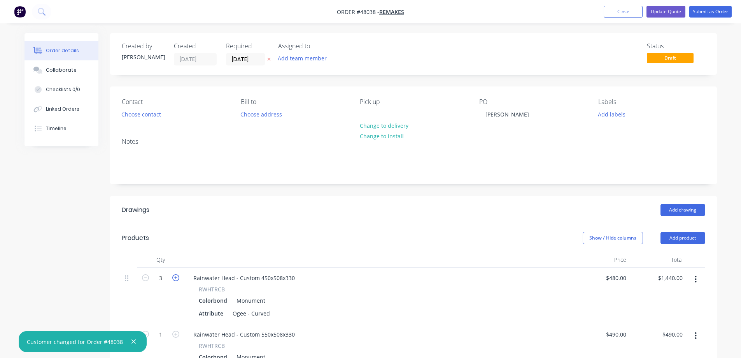
click at [175, 277] on icon "button" at bounding box center [175, 277] width 7 height 7
type input "4"
type input "$1,920.00"
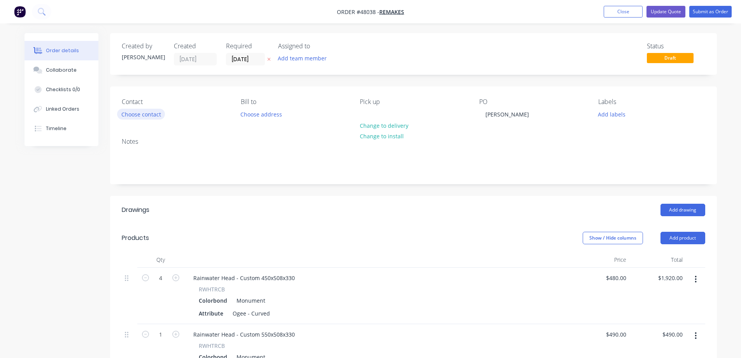
click at [149, 116] on button "Choose contact" at bounding box center [141, 114] width 48 height 11
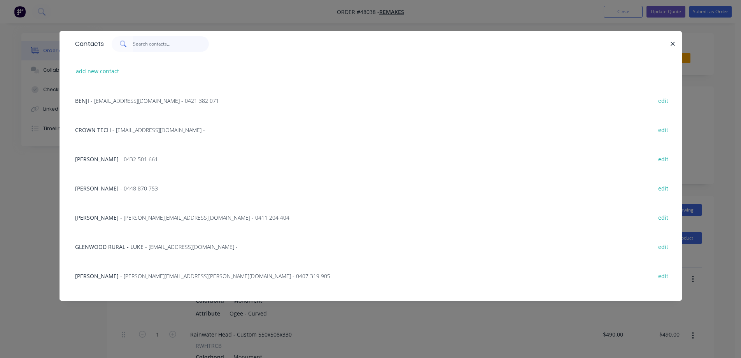
click at [142, 45] on input "text" at bounding box center [171, 44] width 76 height 16
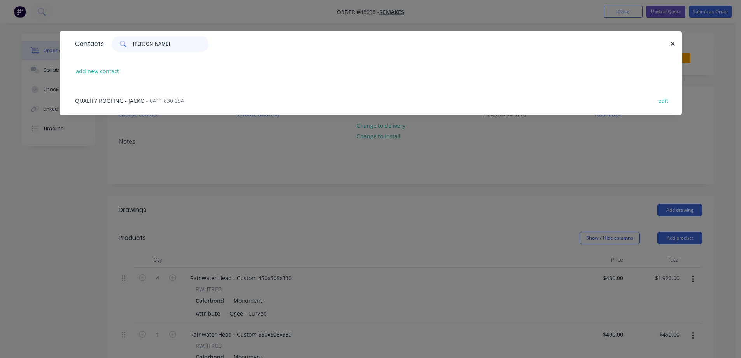
type input "J"
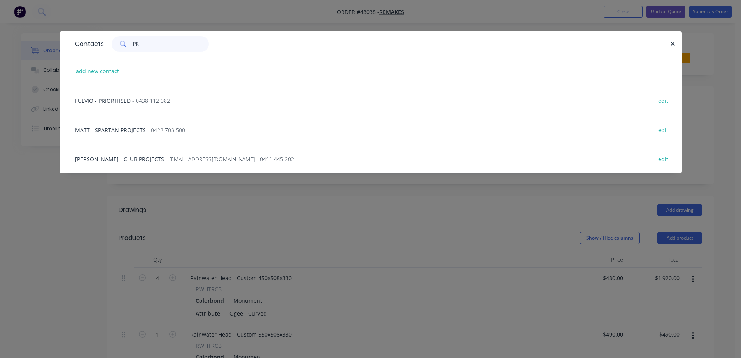
type input "P"
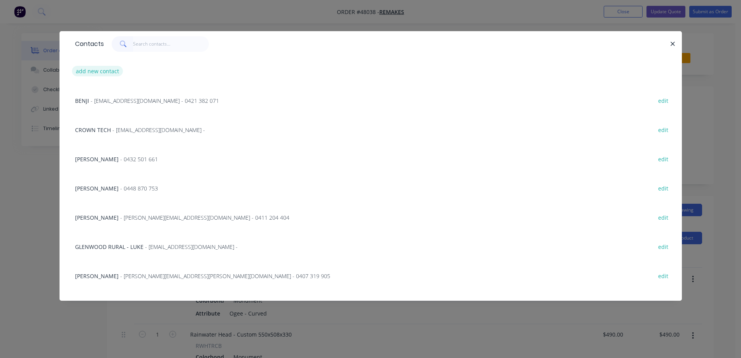
click at [97, 73] on button "add new contact" at bounding box center [97, 71] width 51 height 11
select select "AU"
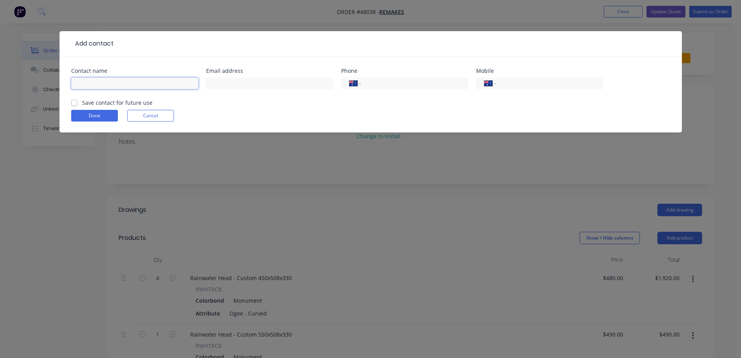
click at [128, 85] on input "text" at bounding box center [134, 83] width 127 height 12
type input "[PERSON_NAME] PLUMBING"
click at [270, 84] on input "text" at bounding box center [269, 83] width 127 height 12
click at [253, 80] on input "text" at bounding box center [269, 83] width 127 height 12
paste input "[PERSON_NAME][EMAIL_ADDRESS][DOMAIN_NAME]"
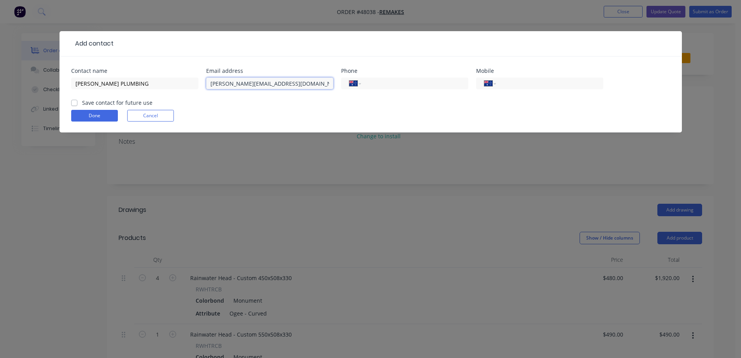
type input "[PERSON_NAME][EMAIL_ADDRESS][DOMAIN_NAME]"
click at [512, 85] on input "tel" at bounding box center [548, 83] width 93 height 9
paste input "[PHONE_NUMBER]"
type input "[PHONE_NUMBER]"
drag, startPoint x: 566, startPoint y: 86, endPoint x: 407, endPoint y: 94, distance: 159.4
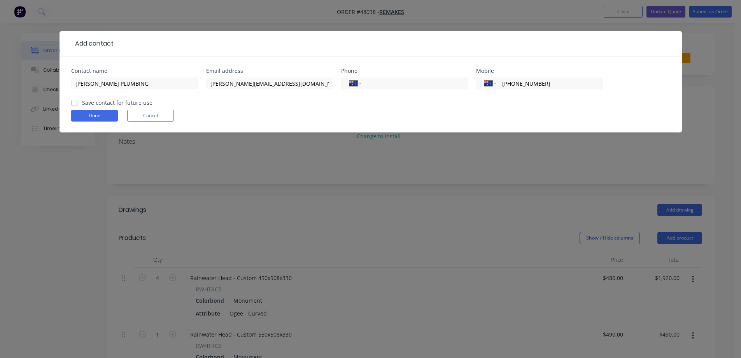
click at [434, 93] on div "Contact name [PERSON_NAME] PLUMBING Email address [PERSON_NAME][EMAIL_ADDRESS][…" at bounding box center [370, 83] width 599 height 30
click at [412, 81] on input "tel" at bounding box center [413, 83] width 93 height 9
paste input "[PHONE_NUMBER]"
type input "[PHONE_NUMBER]"
click at [518, 86] on input "tel" at bounding box center [548, 83] width 93 height 9
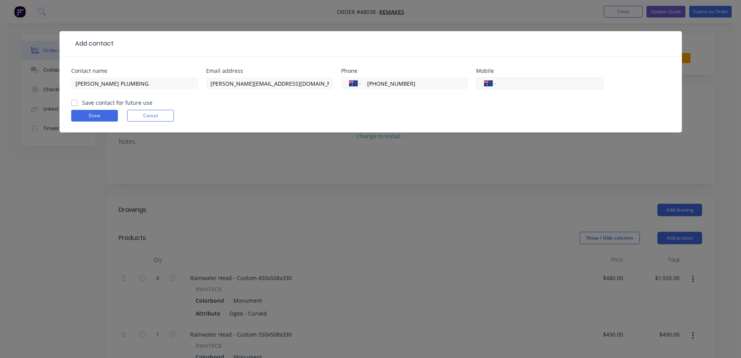
paste input "[PHONE_NUMBER]"
type input "[PHONE_NUMBER]"
drag, startPoint x: 430, startPoint y: 83, endPoint x: 148, endPoint y: 93, distance: 282.4
click at [214, 93] on div "Contact name [PERSON_NAME] PLUMBING Email address [PERSON_NAME][EMAIL_ADDRESS][…" at bounding box center [370, 83] width 599 height 30
click at [86, 113] on button "Done" at bounding box center [94, 116] width 47 height 12
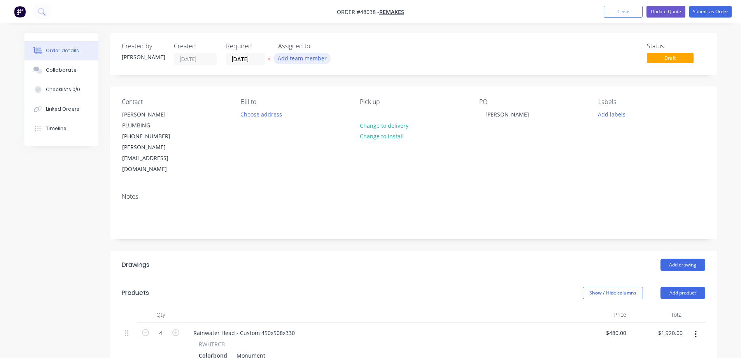
click at [292, 60] on button "Add team member" at bounding box center [302, 58] width 57 height 11
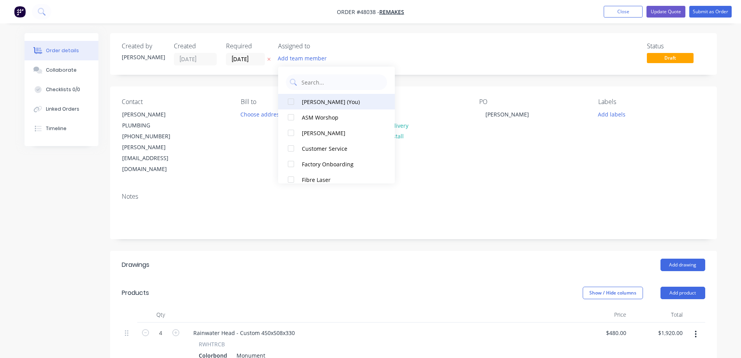
click at [292, 103] on div at bounding box center [291, 102] width 16 height 16
click at [607, 115] on button "Add labels" at bounding box center [612, 114] width 36 height 11
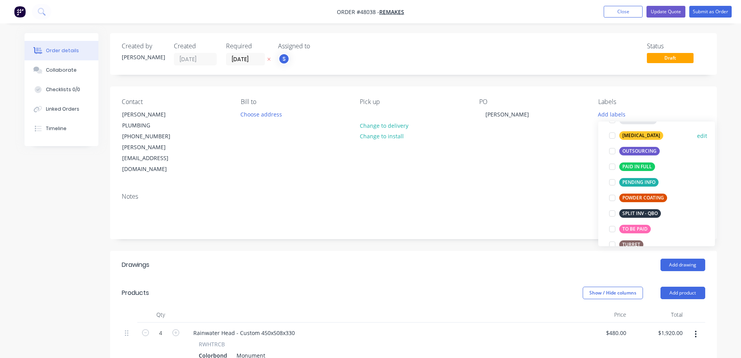
scroll to position [156, 0]
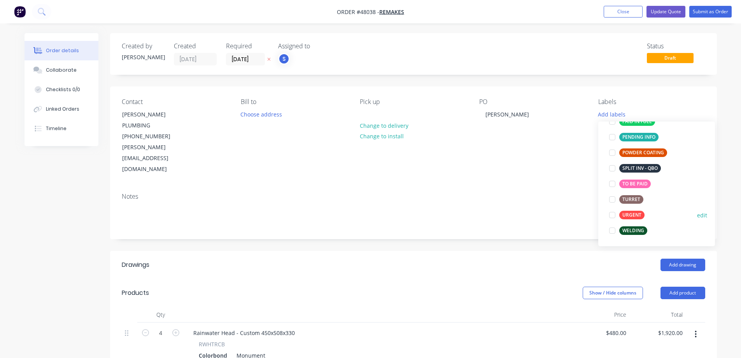
click at [615, 214] on div at bounding box center [613, 215] width 16 height 16
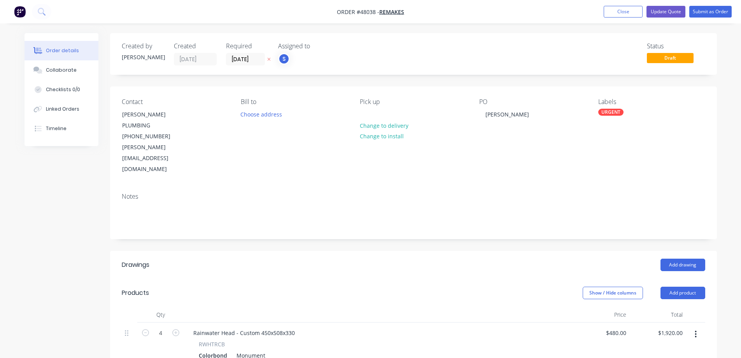
click at [32, 207] on div "Created by [PERSON_NAME] Created [DATE] Required [DATE] Assigned to S Status Dr…" at bounding box center [371, 337] width 693 height 609
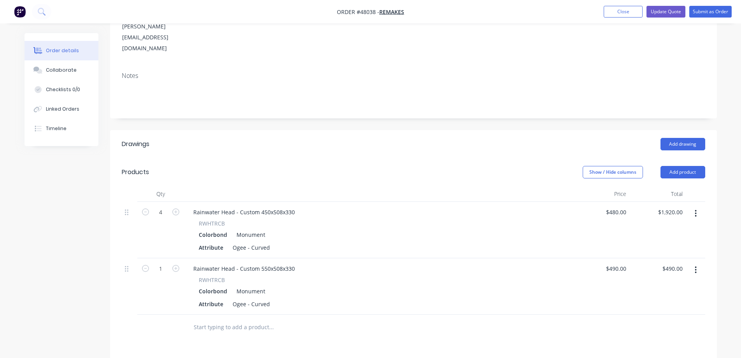
scroll to position [156, 0]
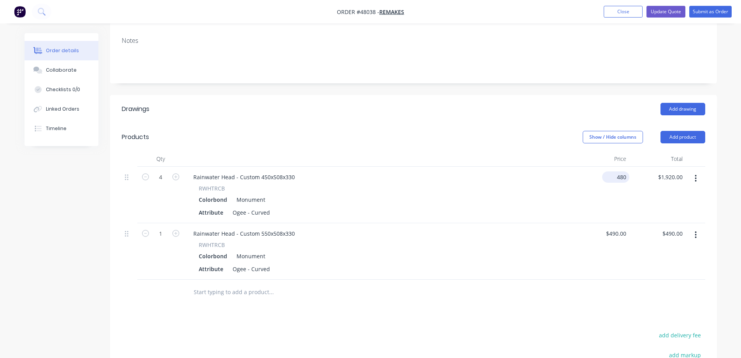
click at [619, 171] on input "480" at bounding box center [618, 176] width 24 height 11
click at [619, 171] on input "480" at bounding box center [622, 176] width 13 height 11
type input "$0.00"
click at [622, 228] on input "490" at bounding box center [622, 233] width 13 height 11
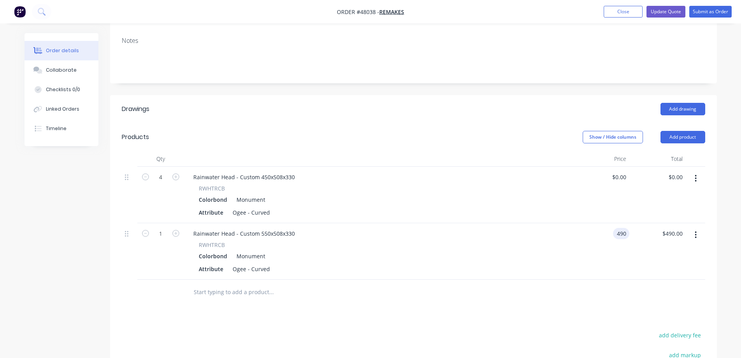
click at [622, 228] on input "490" at bounding box center [622, 233] width 13 height 11
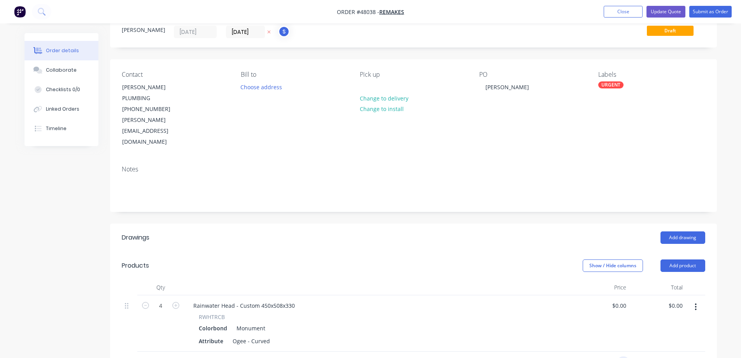
scroll to position [0, 0]
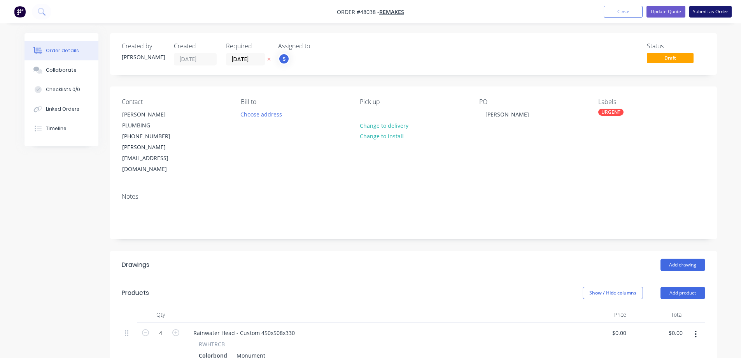
type input "$0.00"
click at [706, 12] on button "Submit as Order" at bounding box center [711, 12] width 42 height 12
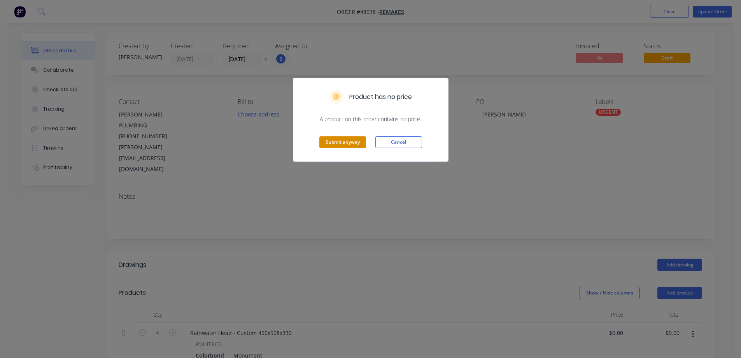
click at [346, 146] on button "Submit anyway" at bounding box center [343, 142] width 47 height 12
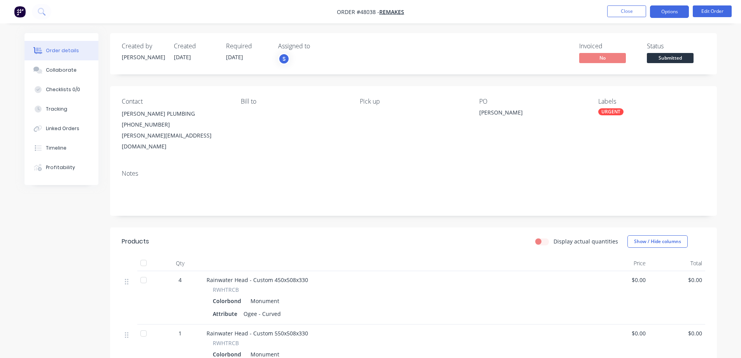
click at [671, 15] on button "Options" at bounding box center [669, 11] width 39 height 12
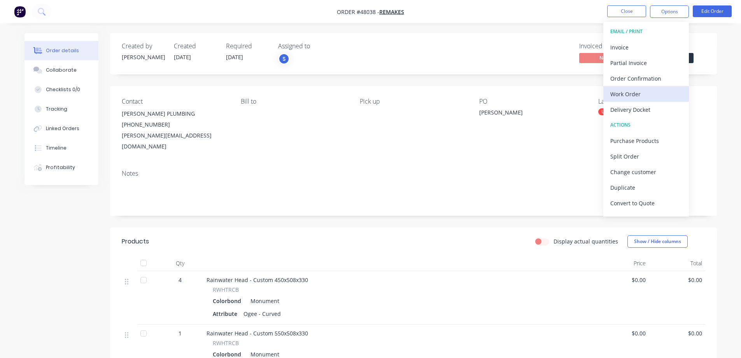
click at [634, 91] on div "Work Order" at bounding box center [647, 93] width 72 height 11
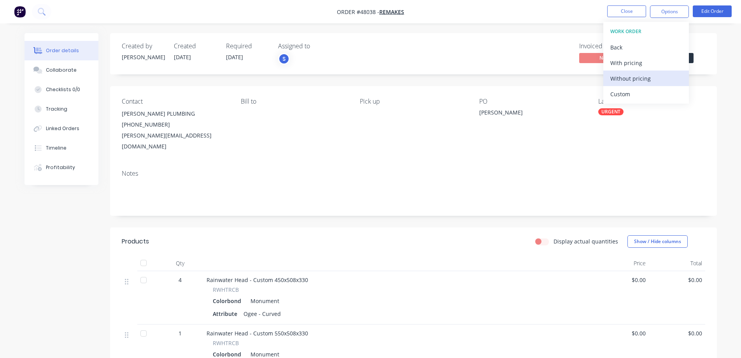
click at [633, 79] on div "Without pricing" at bounding box center [647, 78] width 72 height 11
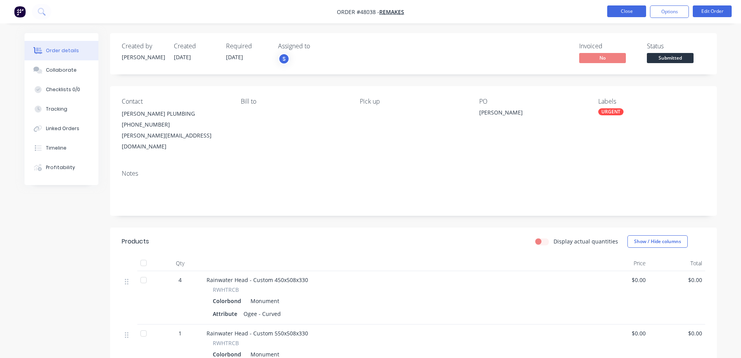
click at [618, 13] on button "Close" at bounding box center [627, 11] width 39 height 12
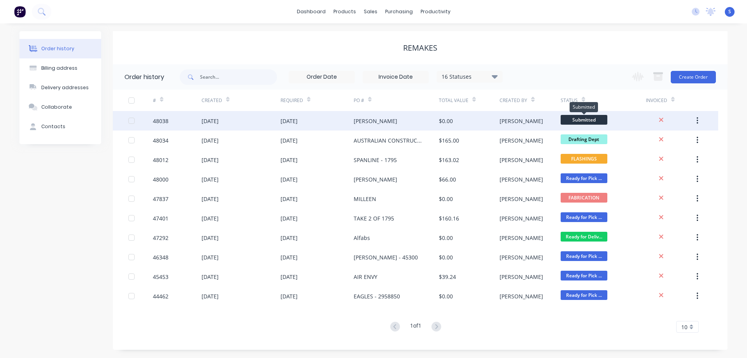
click at [583, 119] on span "Submitted" at bounding box center [584, 120] width 47 height 10
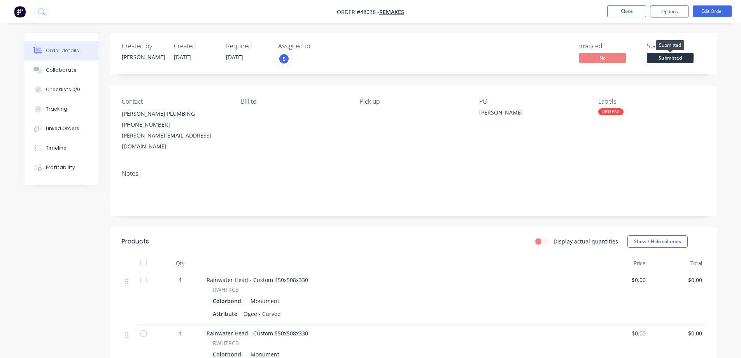
click at [660, 60] on span "Submitted" at bounding box center [670, 58] width 47 height 10
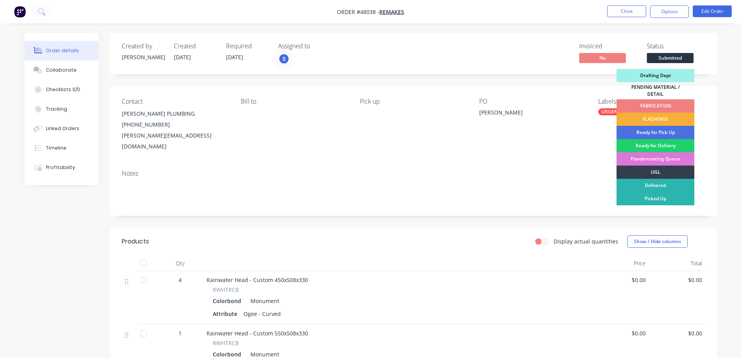
click at [650, 102] on div "FABRICATION" at bounding box center [656, 105] width 78 height 13
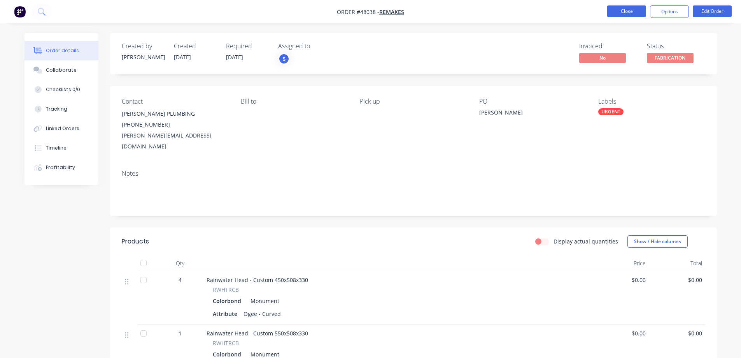
click at [626, 12] on button "Close" at bounding box center [627, 11] width 39 height 12
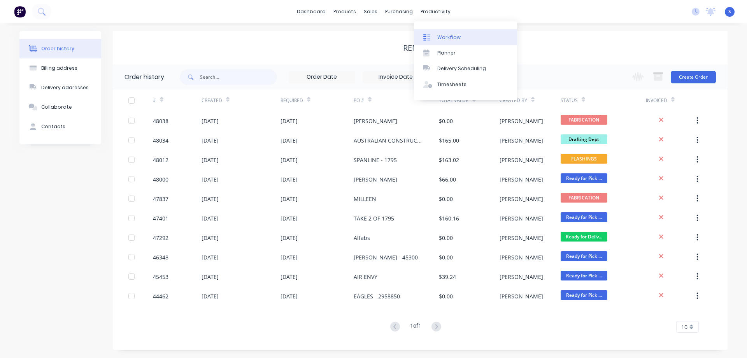
click at [443, 39] on div "Workflow" at bounding box center [448, 37] width 23 height 7
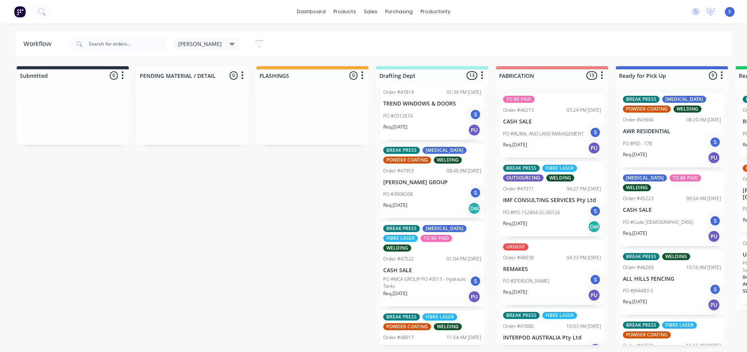
scroll to position [506, 0]
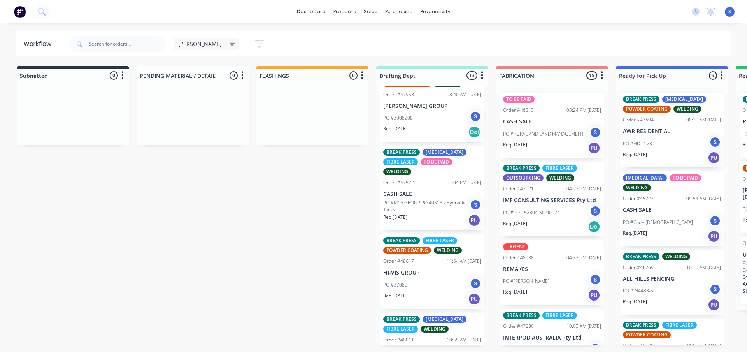
click at [442, 117] on div "PO #3008208 S" at bounding box center [432, 118] width 98 height 15
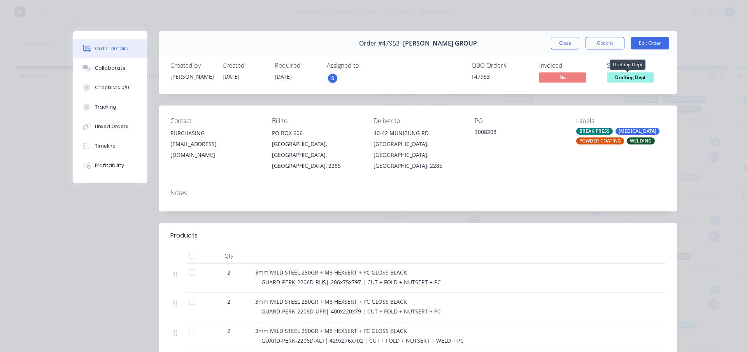
click at [635, 77] on span "Drafting Dept" at bounding box center [630, 77] width 47 height 10
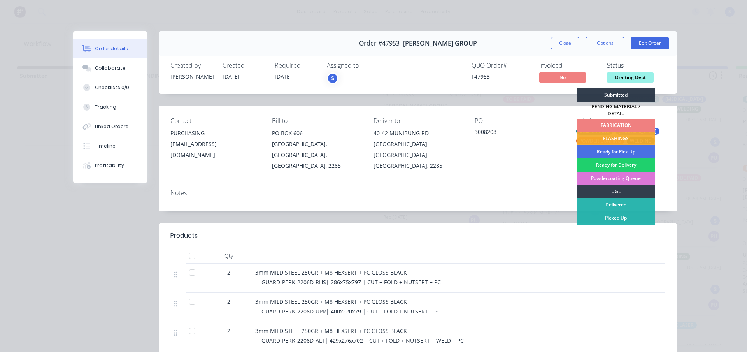
click at [608, 122] on div "FABRICATION" at bounding box center [616, 125] width 78 height 13
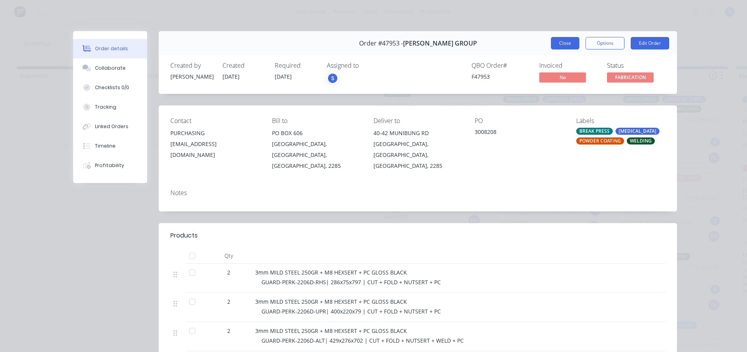
click at [560, 42] on button "Close" at bounding box center [565, 43] width 28 height 12
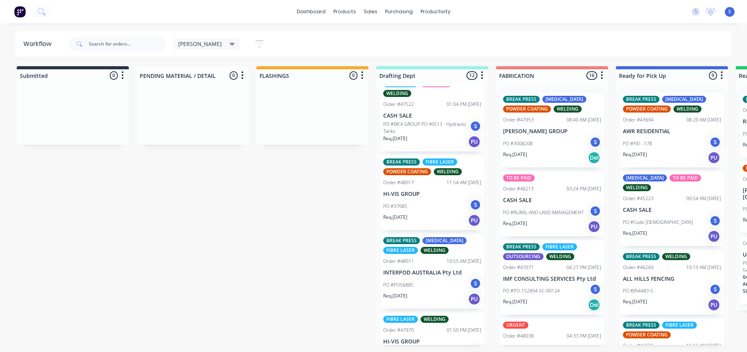
scroll to position [545, 0]
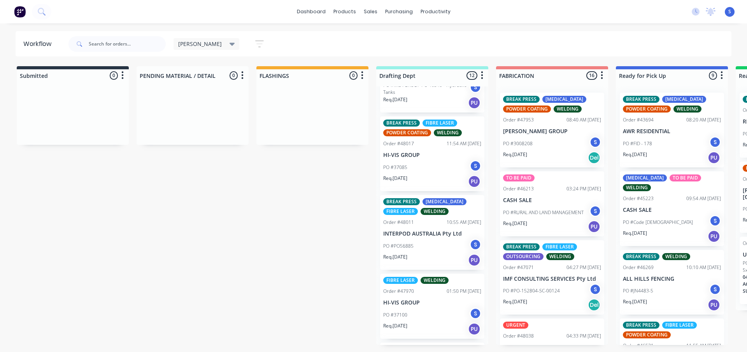
click at [436, 170] on div "PO #37085 S" at bounding box center [432, 167] width 98 height 15
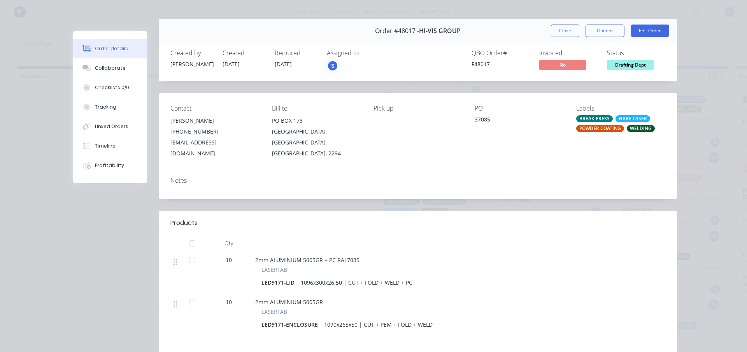
scroll to position [0, 0]
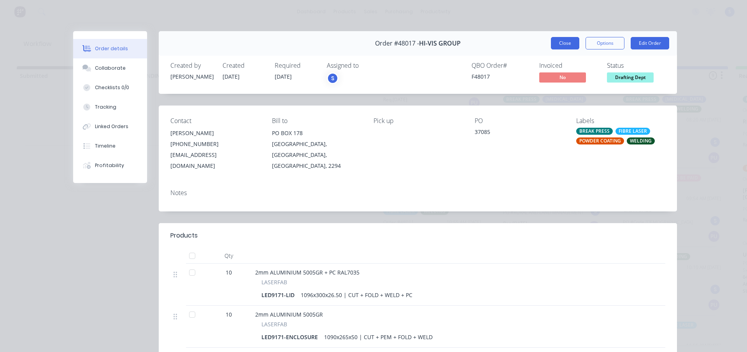
click at [568, 43] on button "Close" at bounding box center [565, 43] width 28 height 12
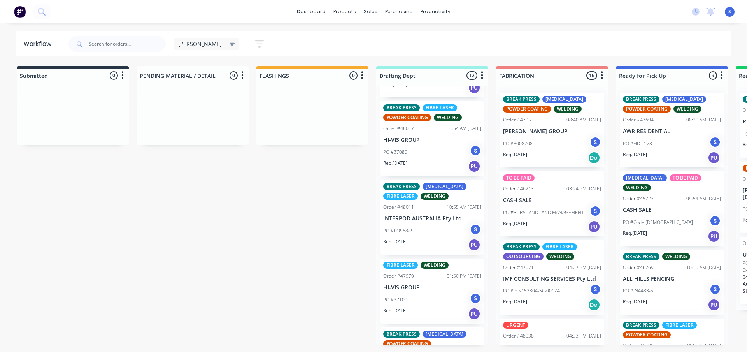
scroll to position [579, 0]
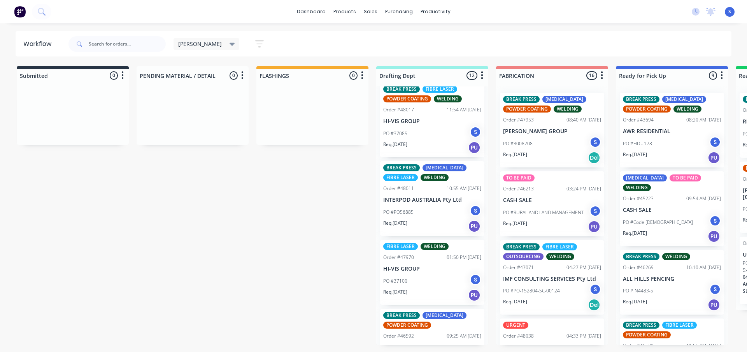
click at [421, 281] on div "PO #37100 S" at bounding box center [432, 281] width 98 height 15
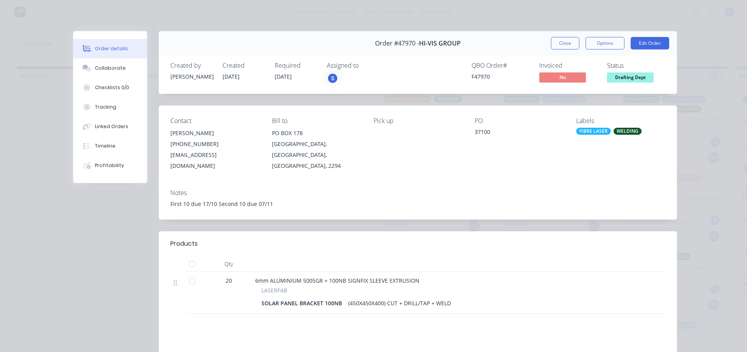
click at [633, 72] on span "Drafting Dept" at bounding box center [630, 77] width 47 height 10
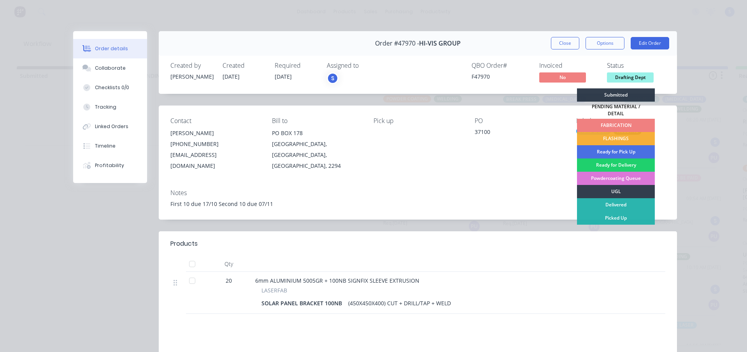
click at [613, 120] on div "FABRICATION" at bounding box center [616, 125] width 78 height 13
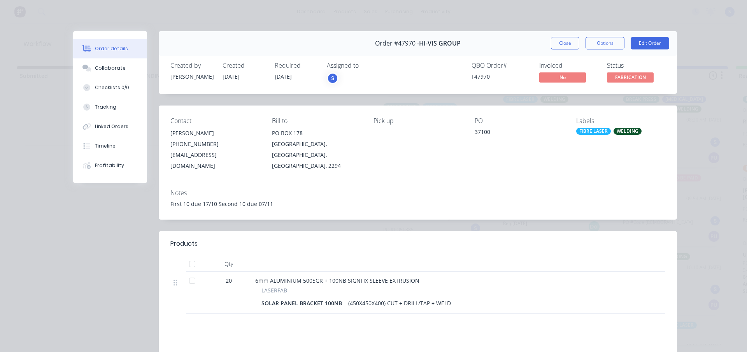
scroll to position [549, 0]
click at [569, 44] on button "Close" at bounding box center [565, 43] width 28 height 12
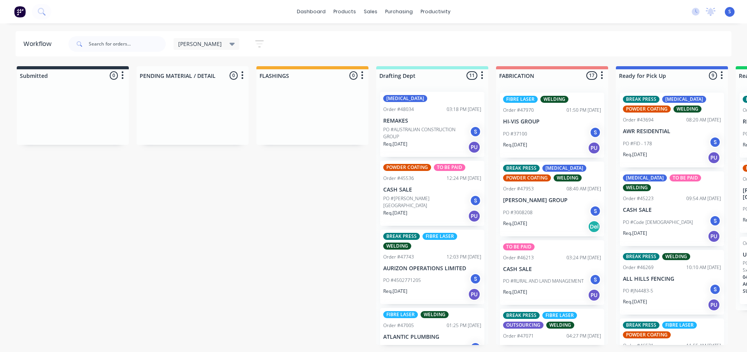
scroll to position [0, 0]
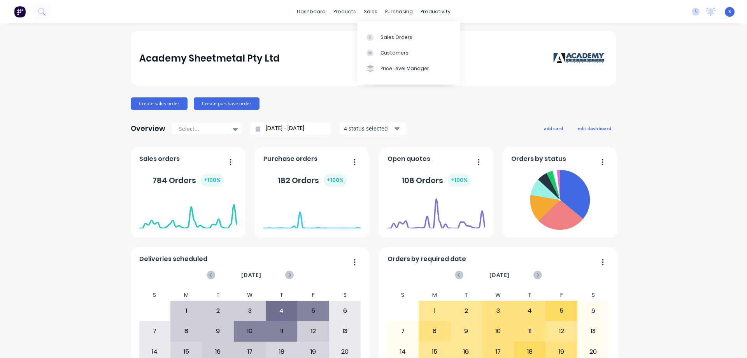
click at [360, 11] on div "sales" at bounding box center [370, 12] width 21 height 12
click at [399, 56] on link "Customers" at bounding box center [408, 53] width 103 height 16
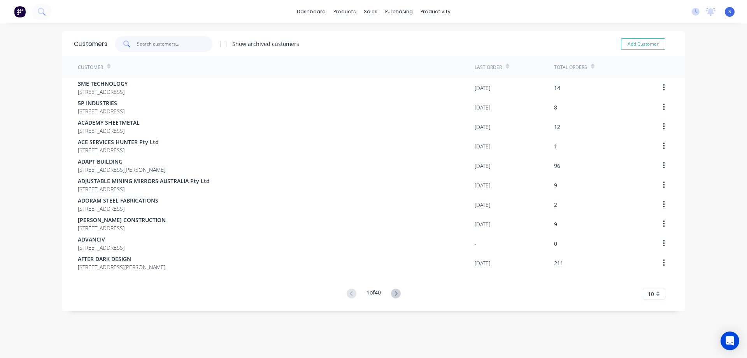
click at [160, 41] on input "text" at bounding box center [175, 44] width 76 height 16
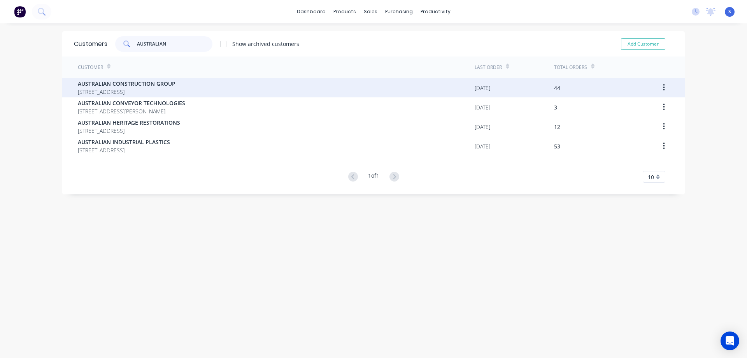
type input "AUSTRALIAN"
click at [172, 85] on span "AUSTRALIAN CONSTRUCTION GROUP" at bounding box center [127, 83] width 98 height 8
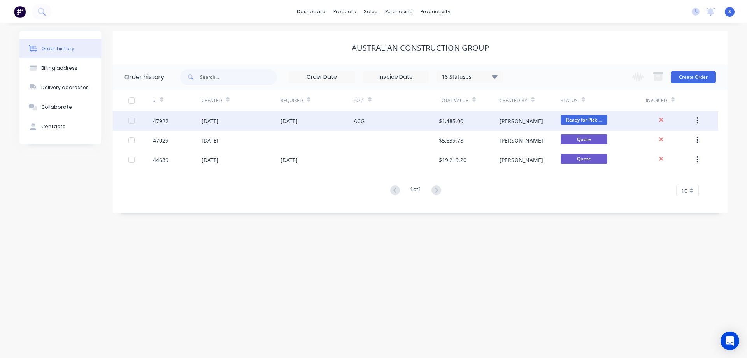
click at [383, 122] on div "ACG" at bounding box center [396, 120] width 85 height 19
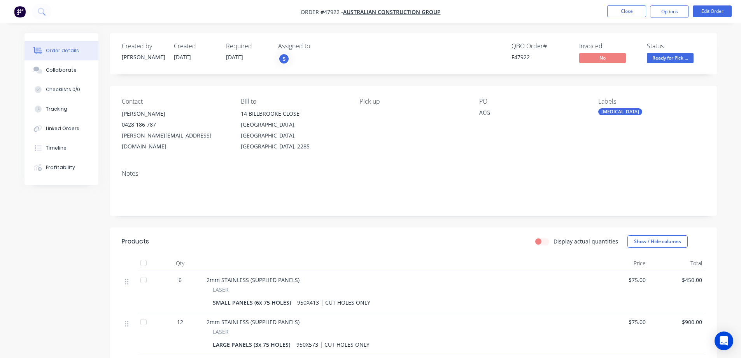
click at [666, 61] on span "Ready for Pick ..." at bounding box center [670, 58] width 47 height 10
click at [63, 71] on div "Collaborate" at bounding box center [61, 70] width 31 height 7
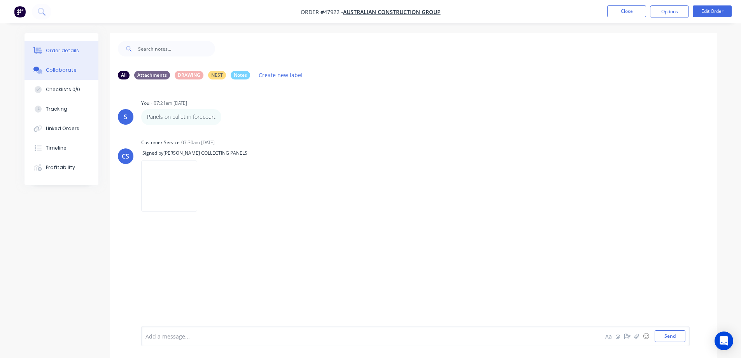
click at [70, 52] on div "Order details" at bounding box center [62, 50] width 33 height 7
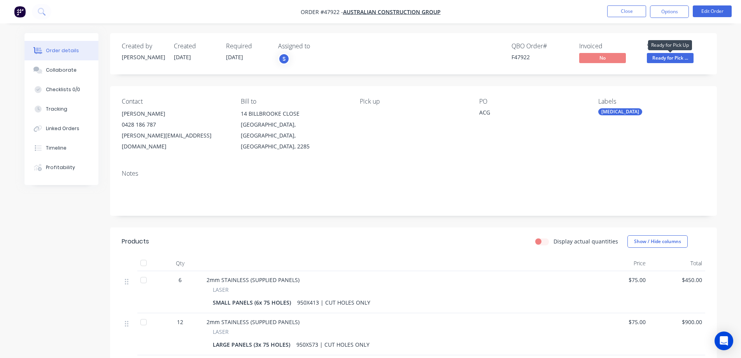
click at [671, 58] on span "Ready for Pick ..." at bounding box center [670, 58] width 47 height 10
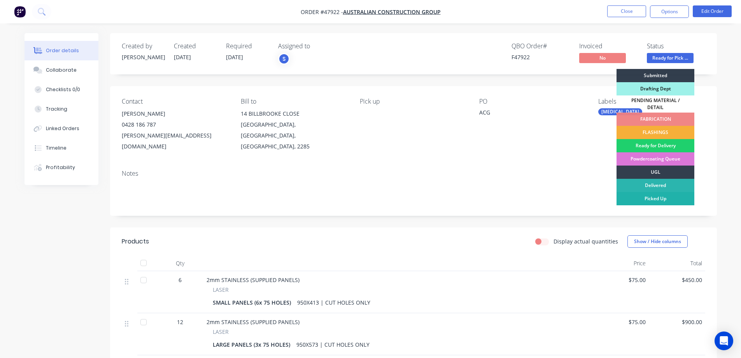
click at [657, 196] on div "Picked Up" at bounding box center [656, 198] width 78 height 13
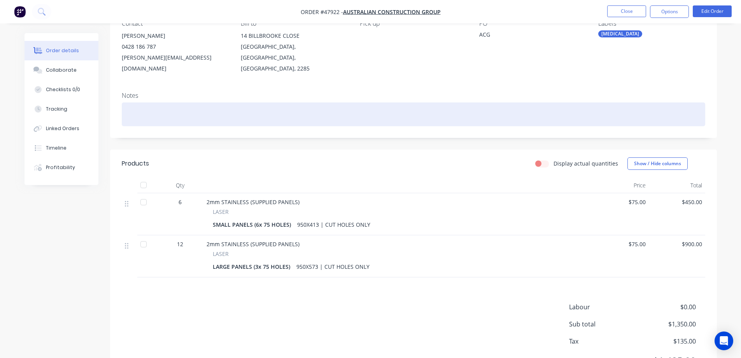
scroll to position [108, 0]
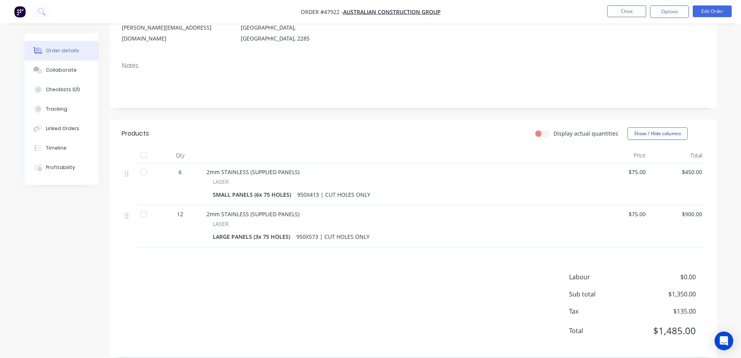
click at [289, 231] on div "LARGE PANELS (3x 75 HOLES)" at bounding box center [253, 236] width 81 height 11
drag, startPoint x: 364, startPoint y: 225, endPoint x: 295, endPoint y: 227, distance: 69.7
click at [295, 231] on div "950X573 | CUT HOLES ONLY" at bounding box center [332, 236] width 79 height 11
copy div "950X573 | CUT HOLES ONLY"
drag, startPoint x: 288, startPoint y: 226, endPoint x: 201, endPoint y: 231, distance: 87.3
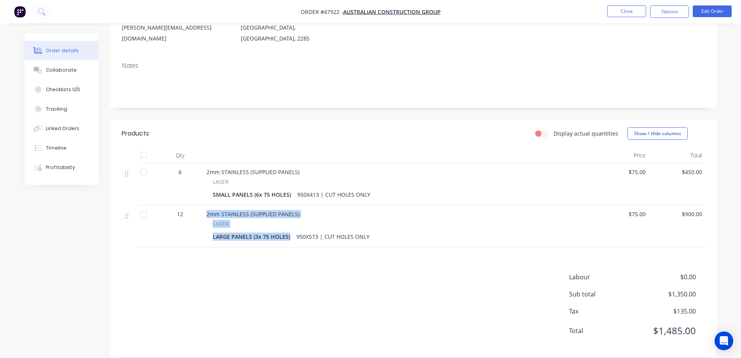
click at [201, 231] on div "12 2mm STAINLESS (SUPPLIED PANELS) LASER LARGE PANELS (3x 75 HOLES) 950X573 | C…" at bounding box center [414, 226] width 584 height 42
click at [260, 231] on div "LARGE PANELS (3x 75 HOLES)" at bounding box center [253, 236] width 81 height 11
drag, startPoint x: 288, startPoint y: 226, endPoint x: 199, endPoint y: 207, distance: 91.5
click at [199, 207] on div "12 2mm STAINLESS (SUPPLIED PANELS) LASER LARGE PANELS (3x 75 HOLES) 950X573 | C…" at bounding box center [414, 226] width 584 height 42
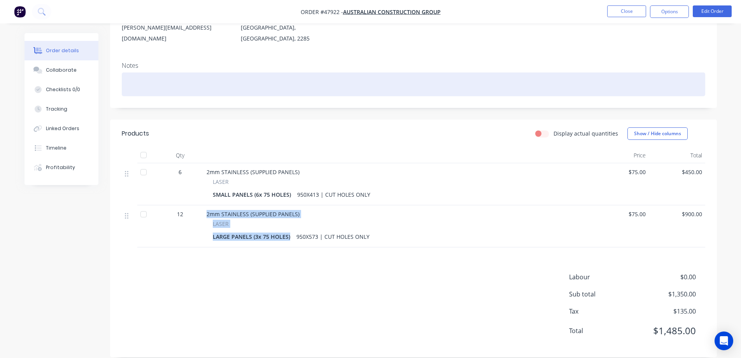
copy div "2mm STAINLESS (SUPPLIED PANELS) LASER LARGE PANELS (3x 75 HOLES)"
